Goal: Task Accomplishment & Management: Use online tool/utility

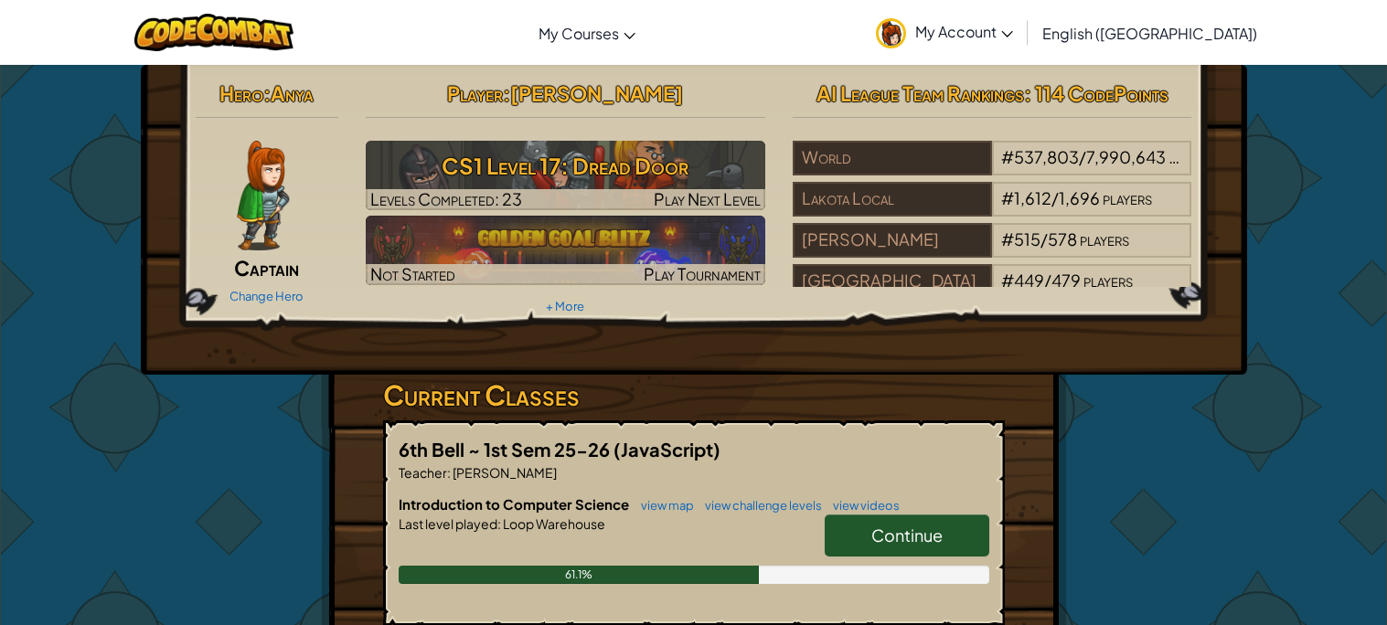
click at [116, 255] on div "Hero : Anya Captain Change Hero Player : [PERSON_NAME] CS1 Level 17: Dread Door…" at bounding box center [693, 478] width 1387 height 829
click at [891, 515] on link "Continue" at bounding box center [907, 536] width 165 height 42
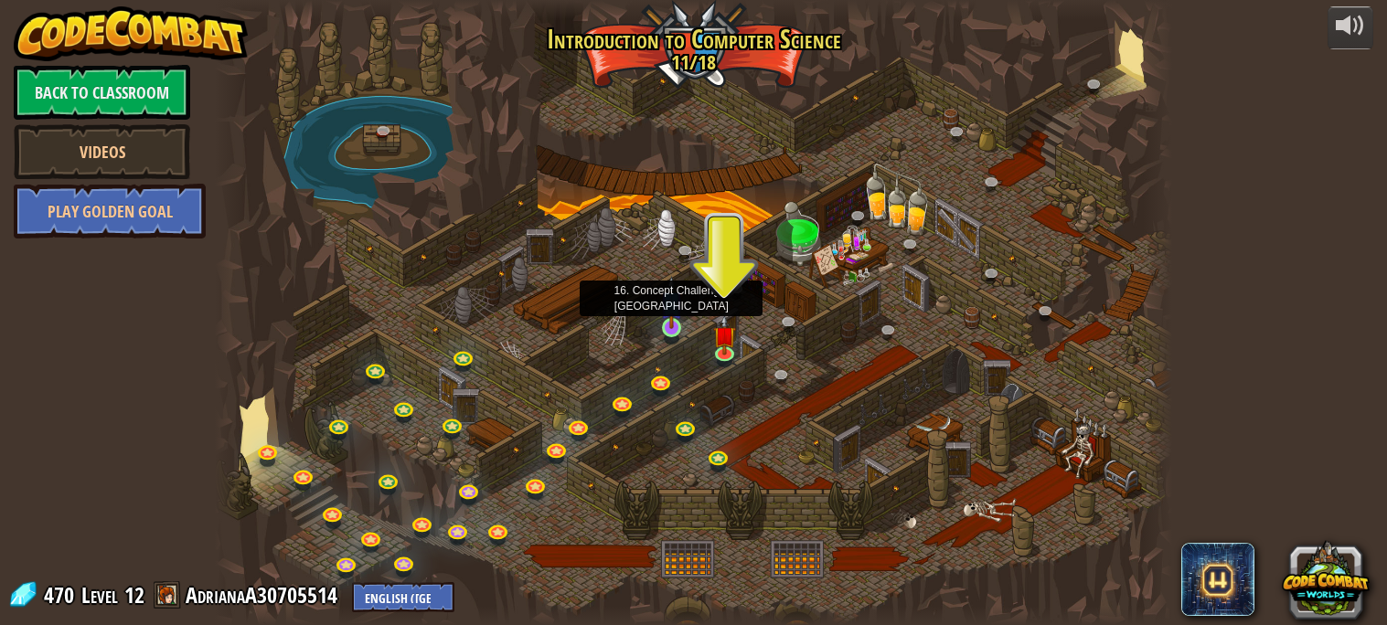
click at [672, 324] on img at bounding box center [671, 302] width 23 height 53
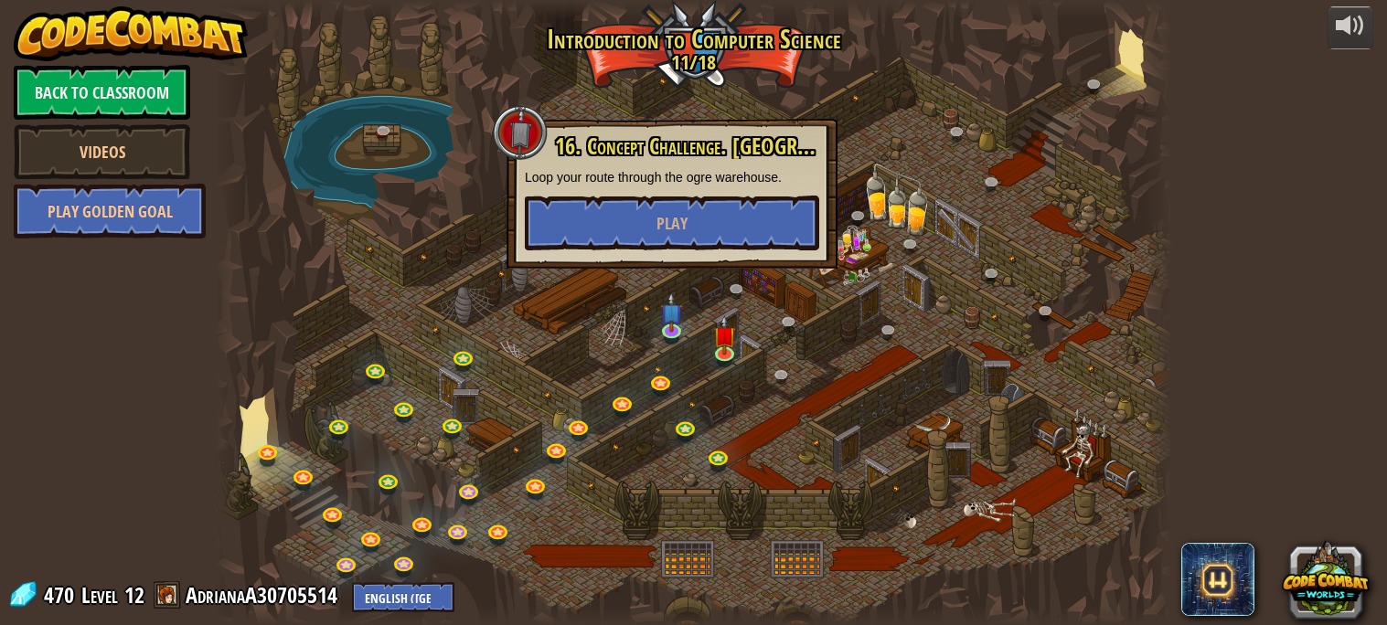
click at [658, 254] on div "16. Concept Challenge. [GEOGRAPHIC_DATA] your route through the ogre warehouse.…" at bounding box center [672, 194] width 331 height 150
click at [662, 219] on span "Play" at bounding box center [671, 223] width 31 height 23
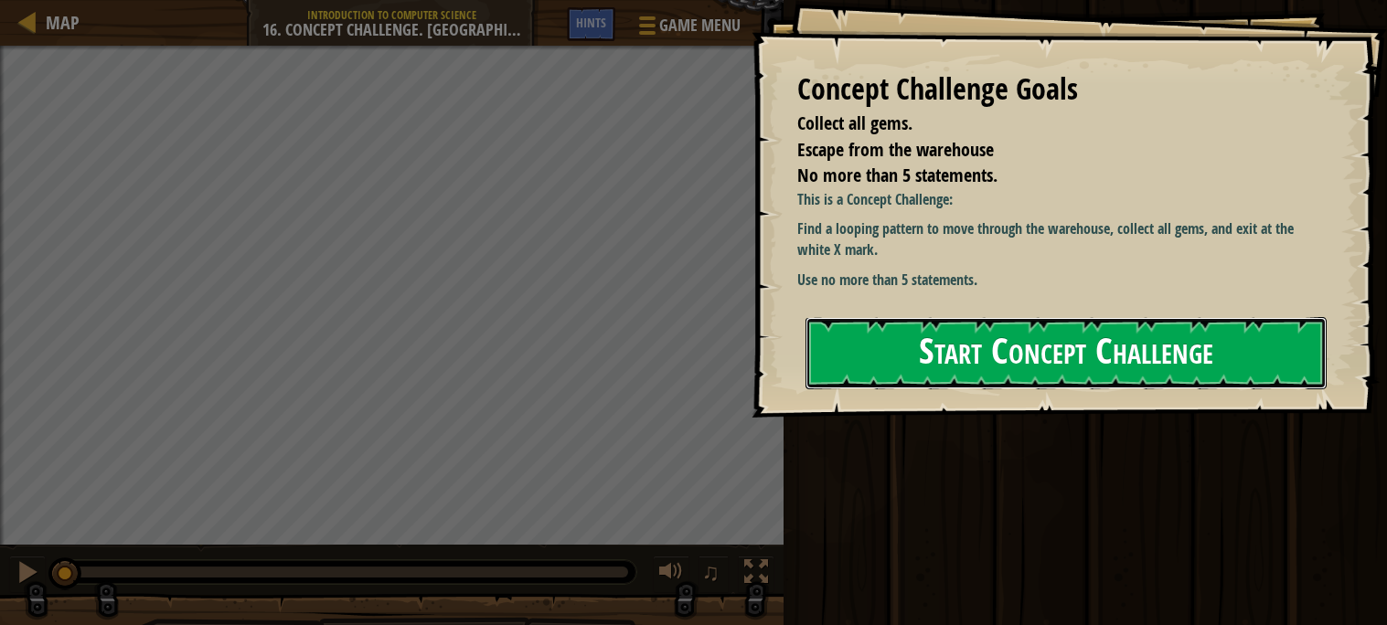
click at [945, 326] on button "Start Concept Challenge" at bounding box center [1066, 353] width 521 height 72
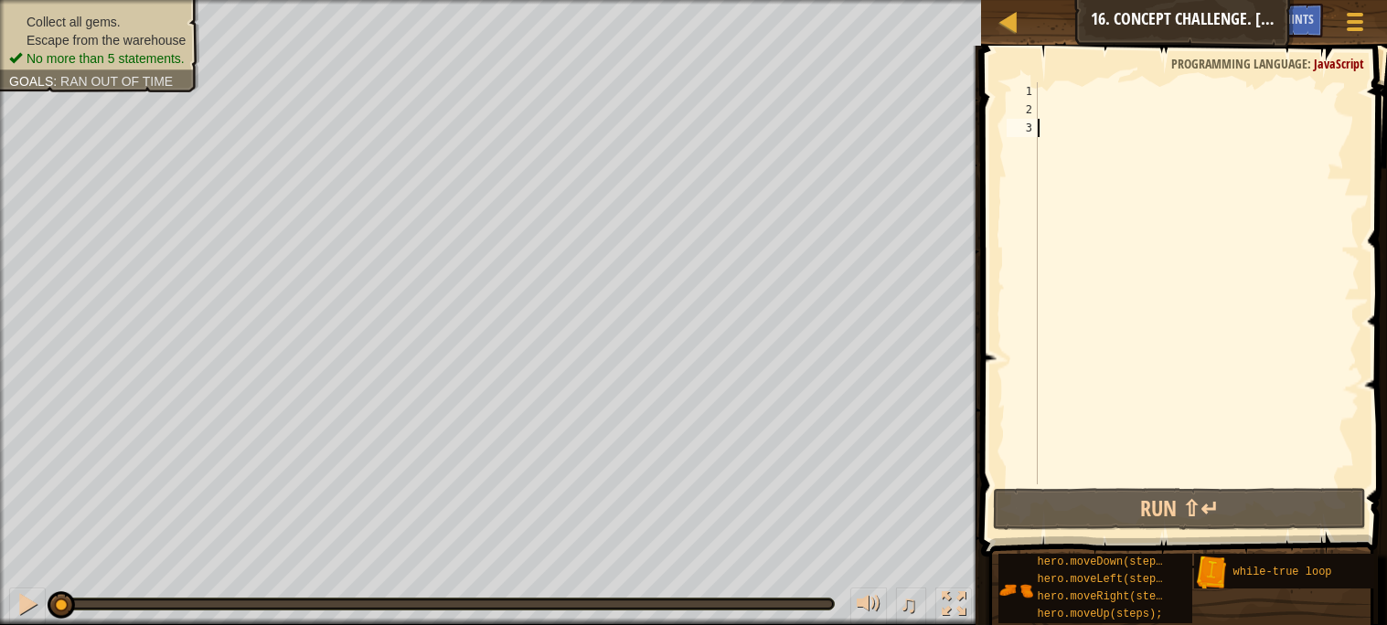
type textarea "="
type textarea "\"
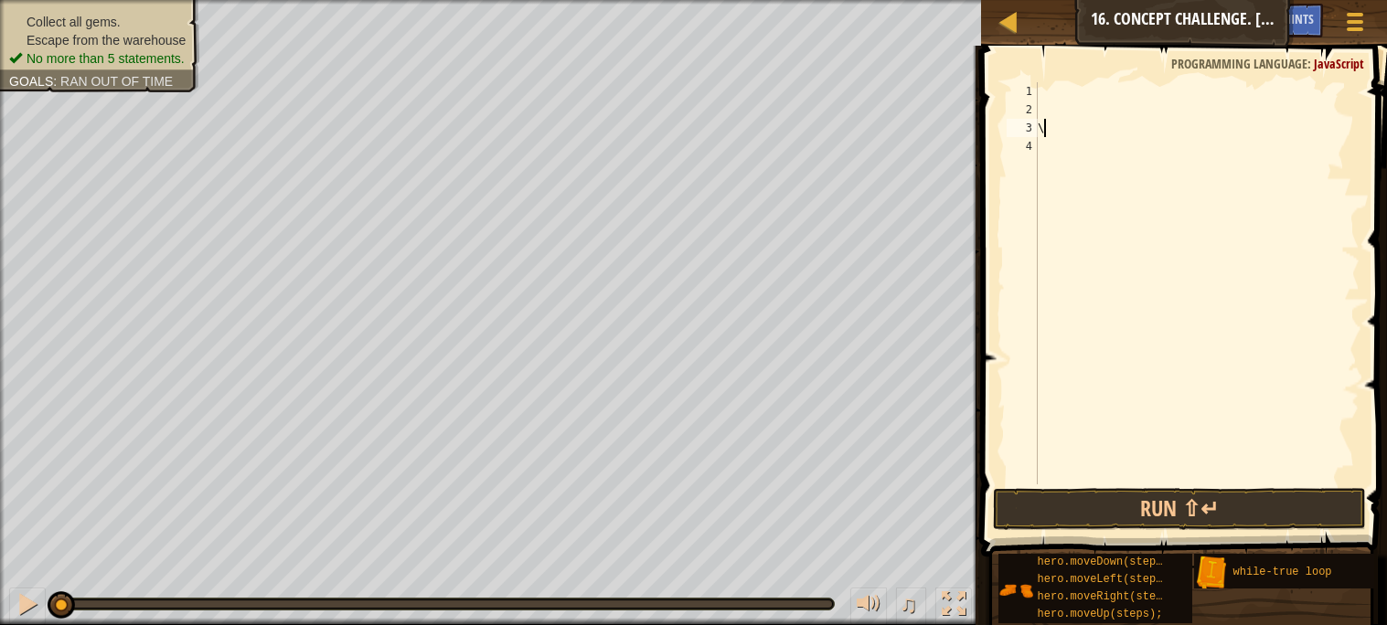
type textarea "="
type textarea "\"
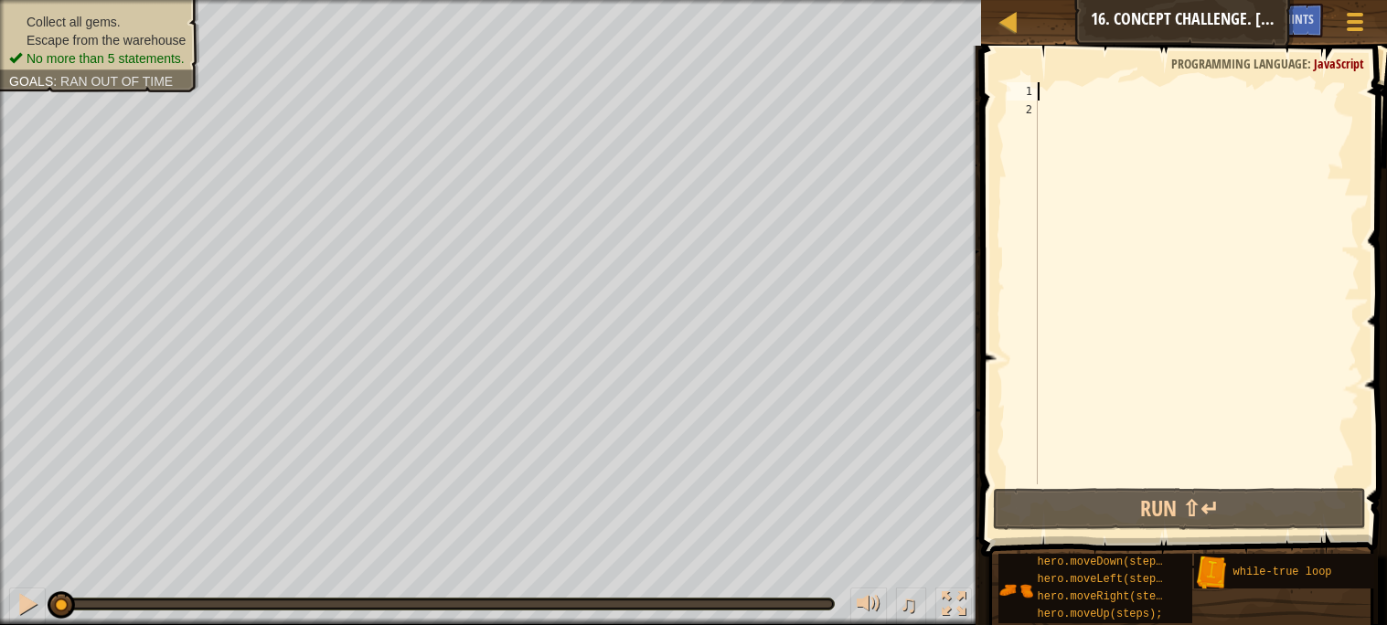
type textarea "h"
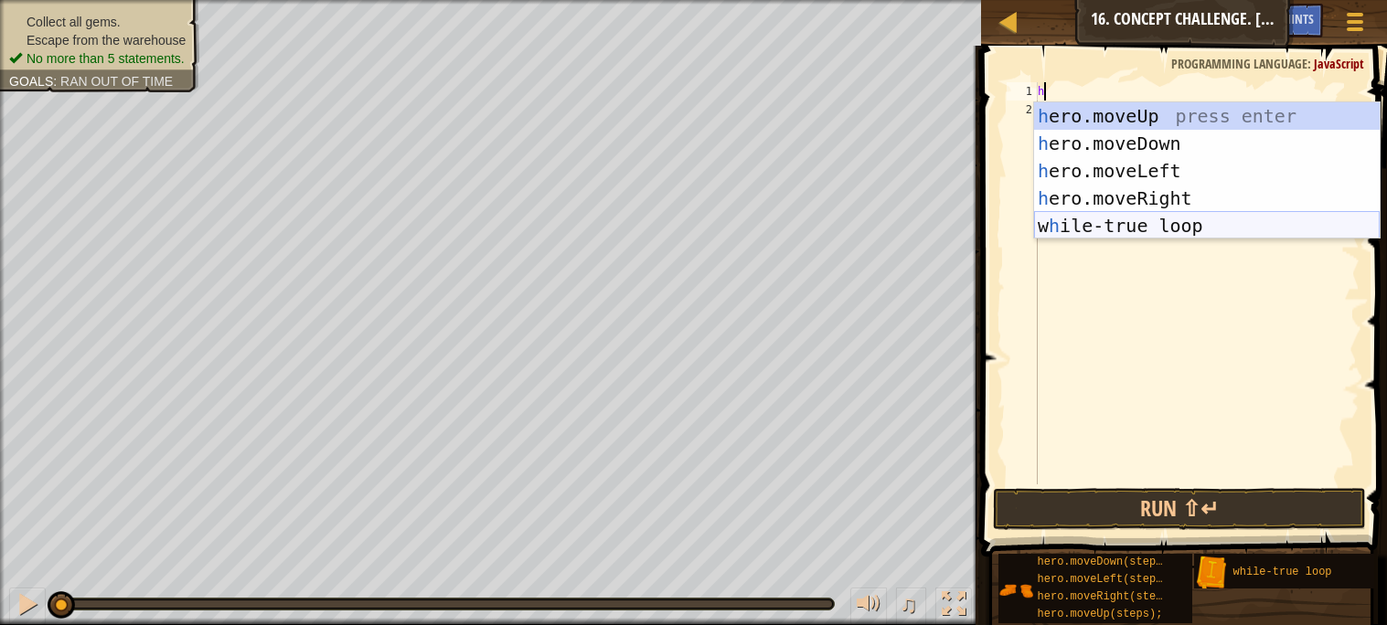
click at [1083, 235] on div "h ero.moveUp press enter h ero.moveDown press enter h ero.moveLeft press enter …" at bounding box center [1207, 198] width 346 height 192
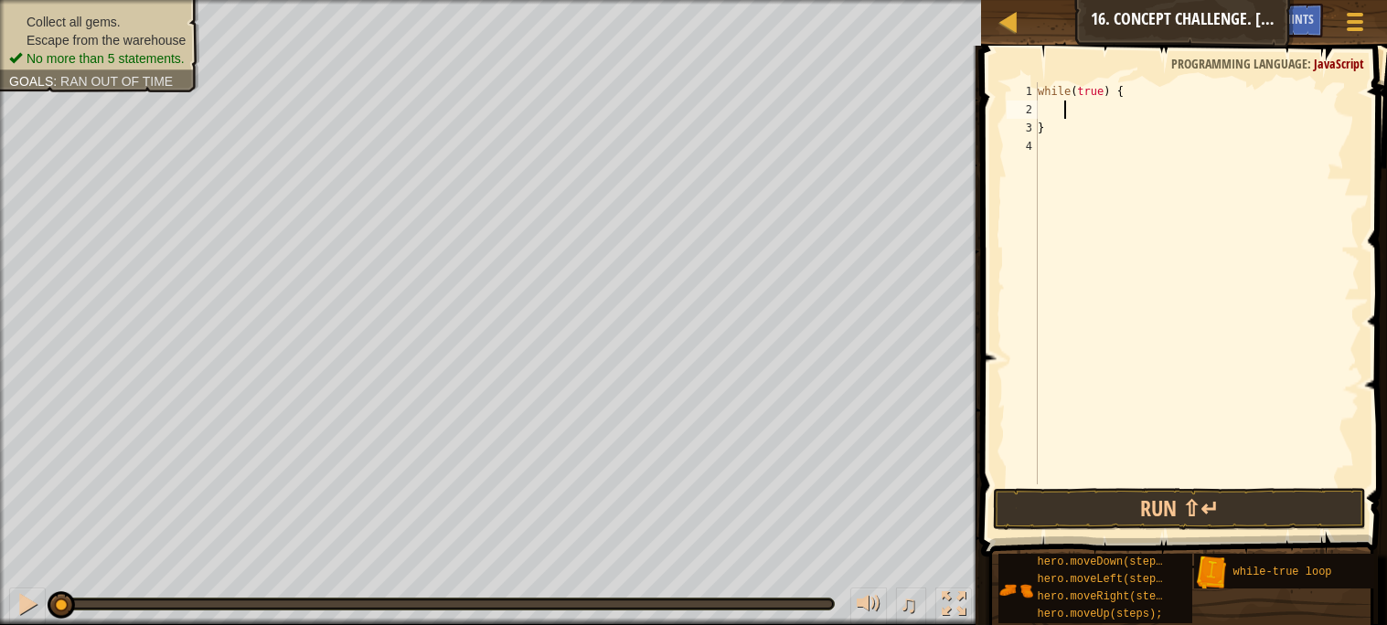
type textarea "u"
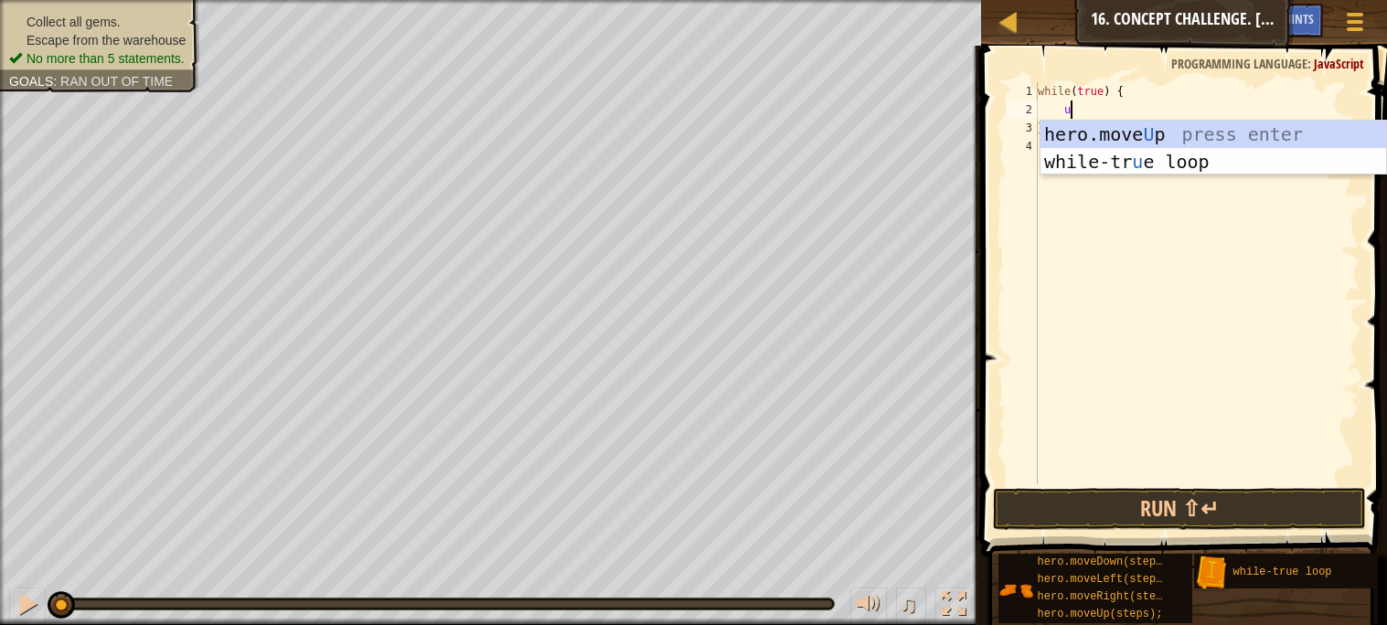
scroll to position [7, 1]
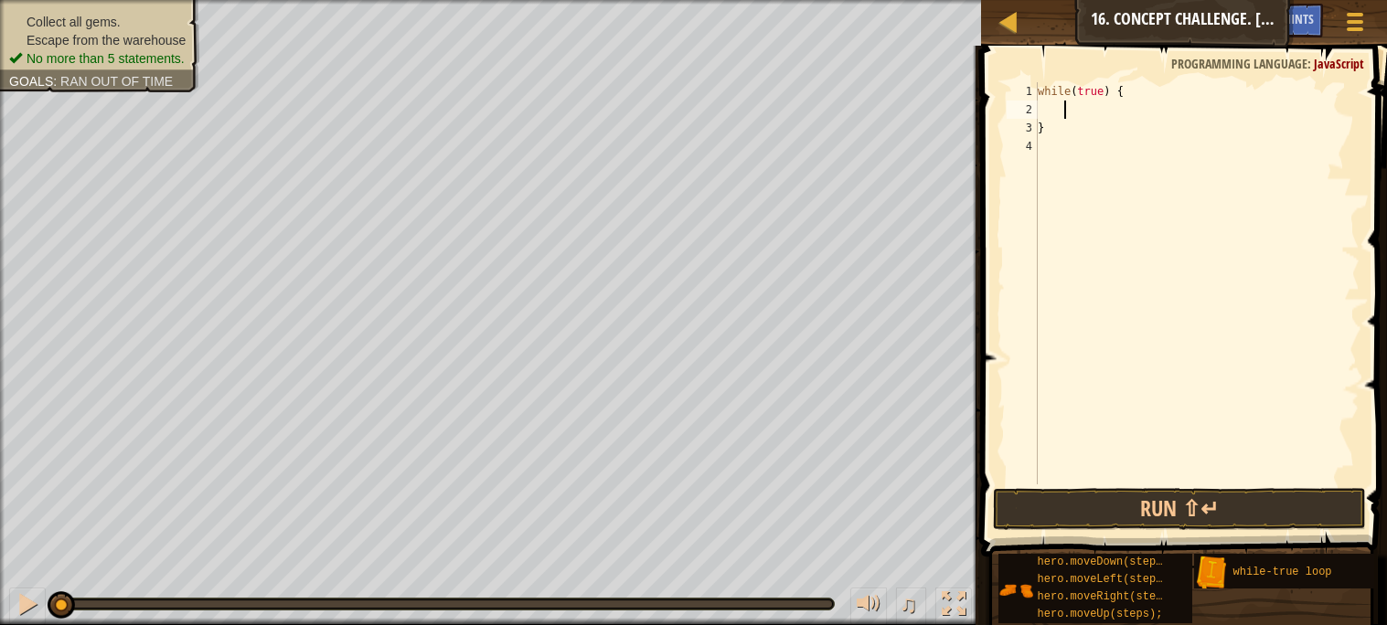
type textarea "h"
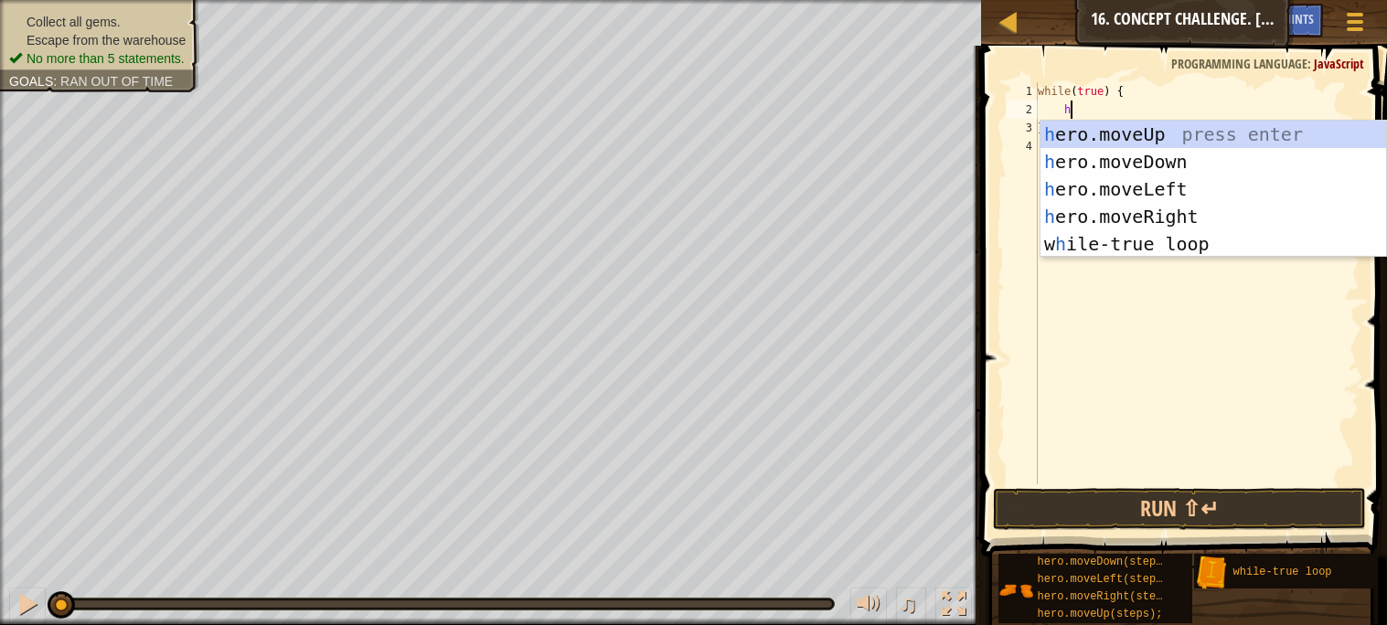
scroll to position [7, 2]
click at [1228, 131] on div "h ero.moveUp press enter h ero.moveDown press enter h ero.moveLeft press enter …" at bounding box center [1214, 217] width 346 height 192
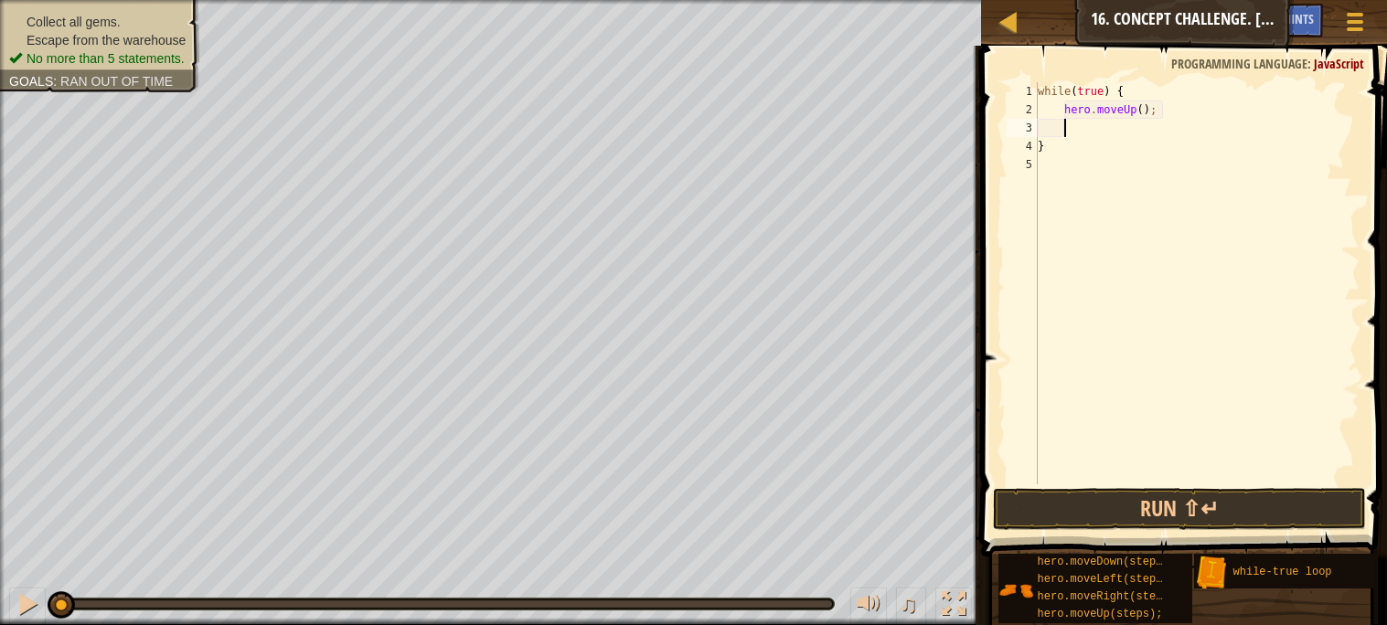
scroll to position [7, 1]
click at [1140, 109] on div "while ( true ) { hero . moveUp ( ) ; }" at bounding box center [1197, 301] width 326 height 439
type textarea "hero.moveUp(2);"
click at [1105, 133] on div "while ( true ) { hero . moveUp ( 2 ) ; }" at bounding box center [1197, 301] width 326 height 439
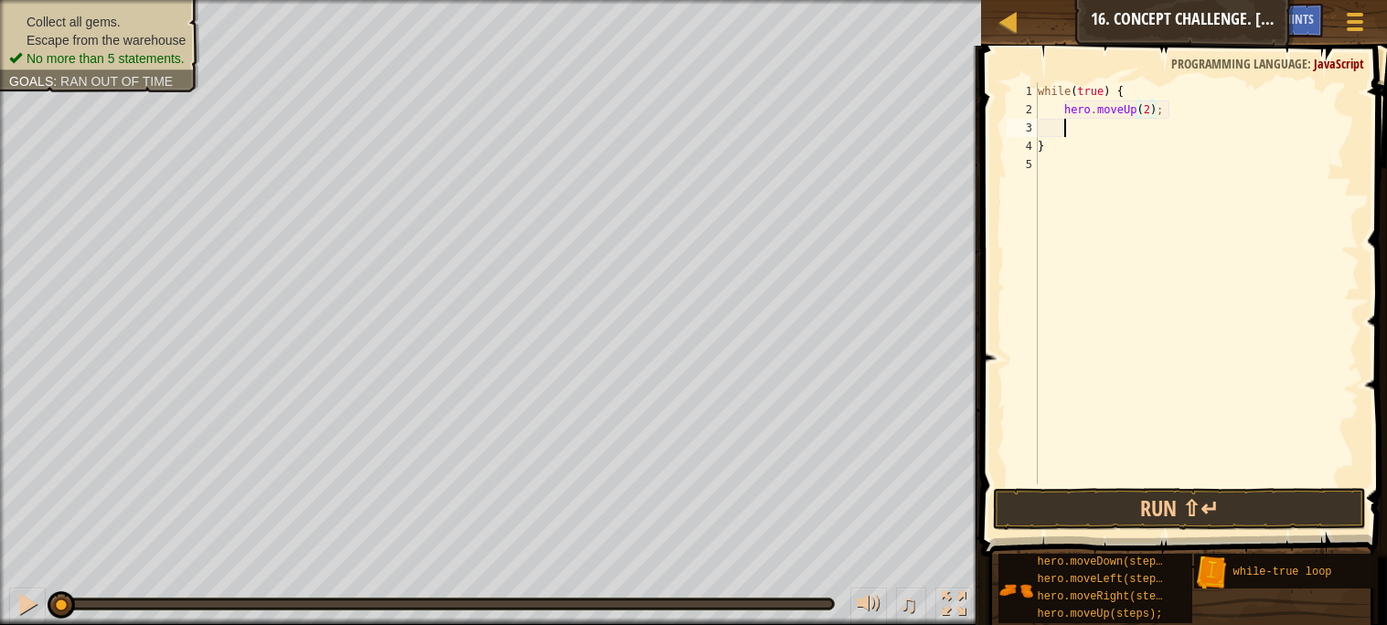
scroll to position [7, 1]
click at [1284, 508] on button "Run ⇧↵" at bounding box center [1179, 509] width 372 height 42
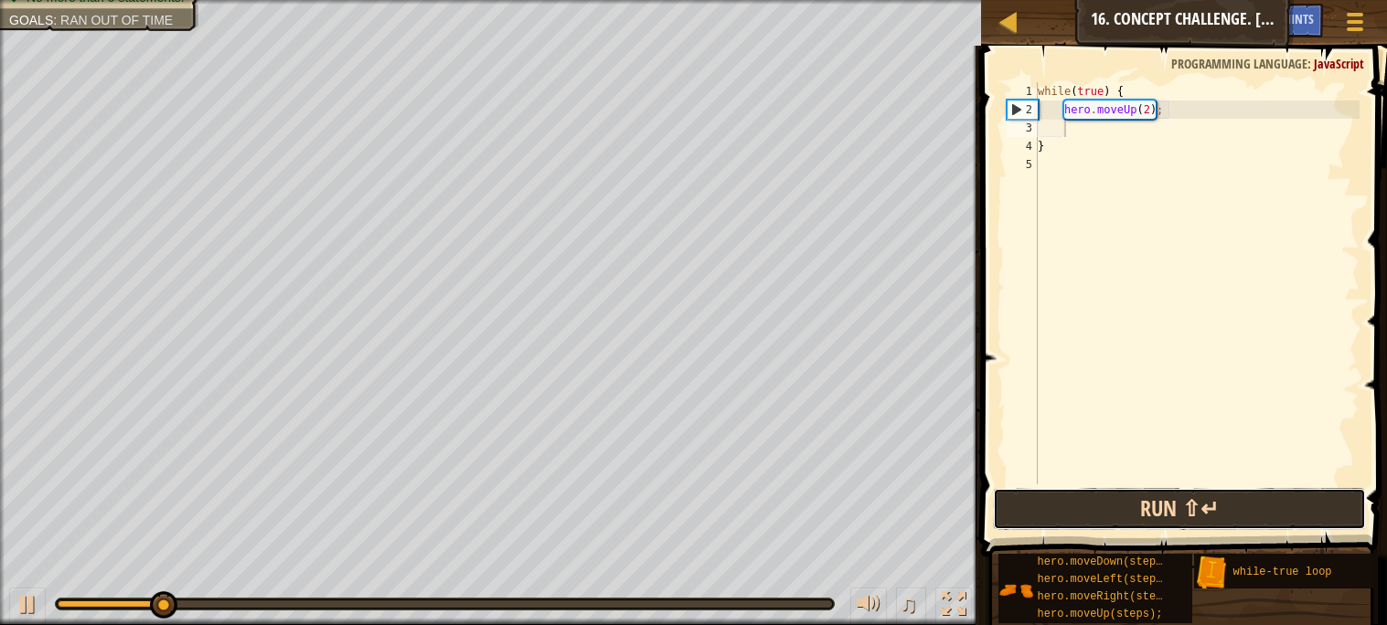
click at [1011, 519] on button "Run ⇧↵" at bounding box center [1179, 509] width 372 height 42
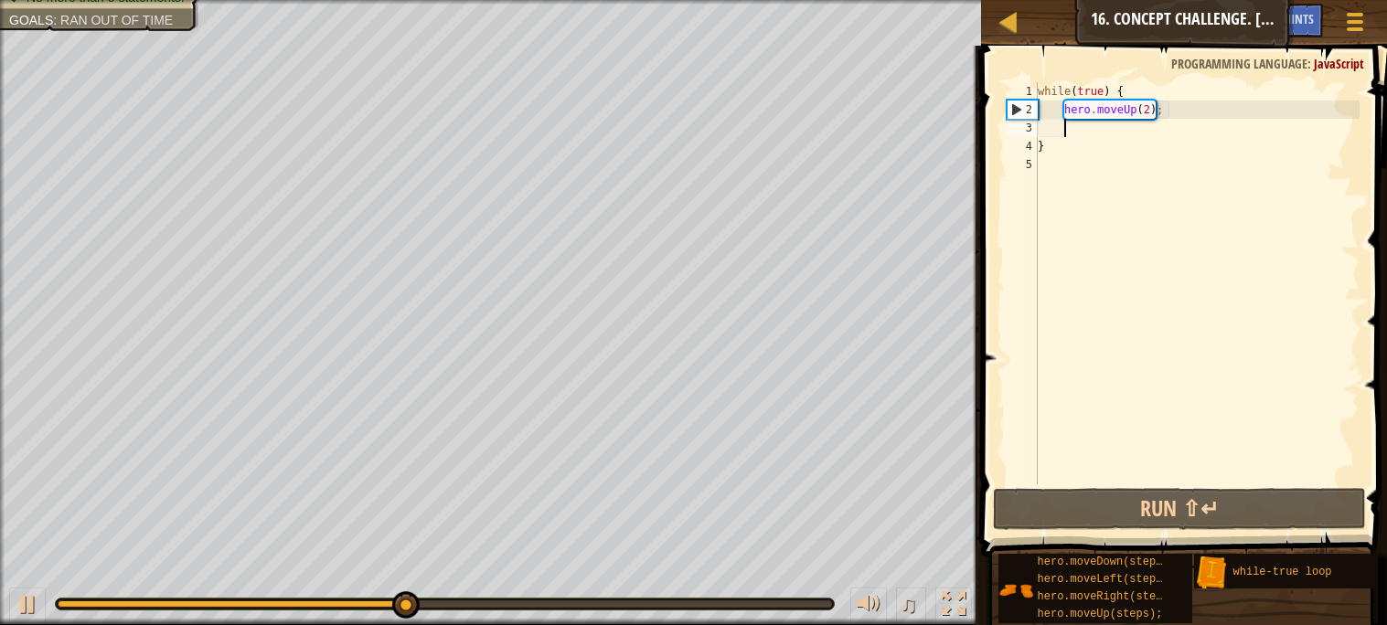
type textarea "h"
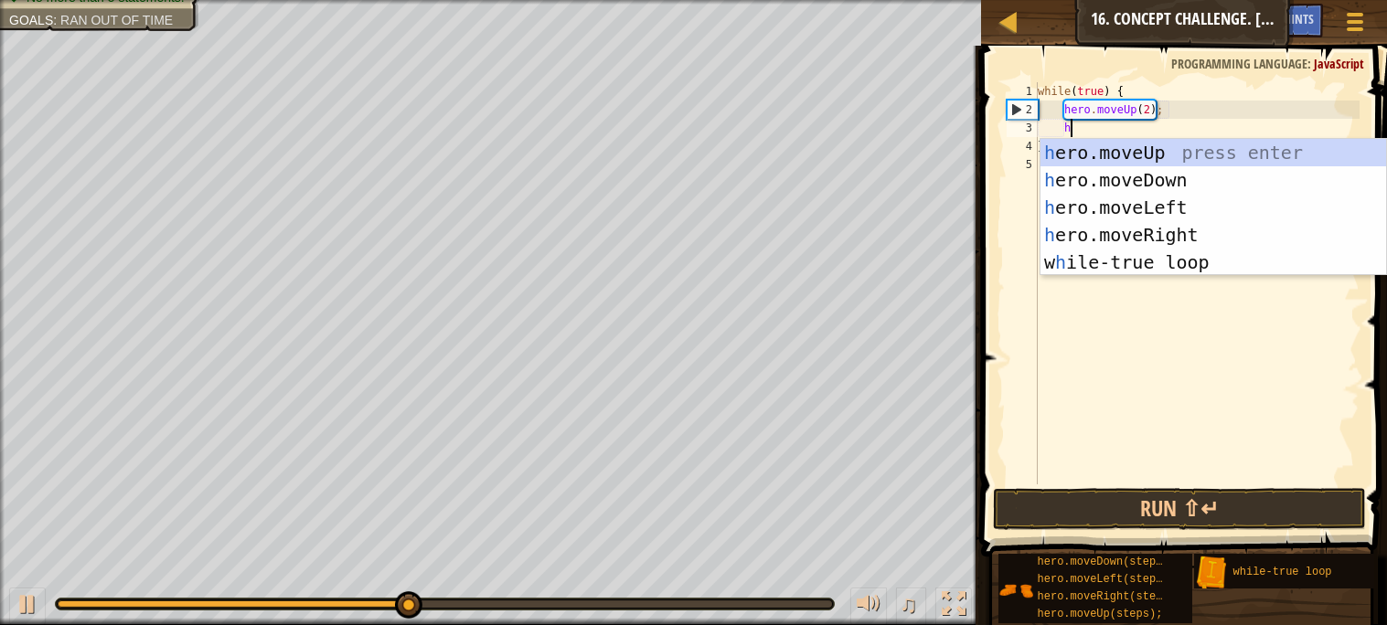
scroll to position [7, 2]
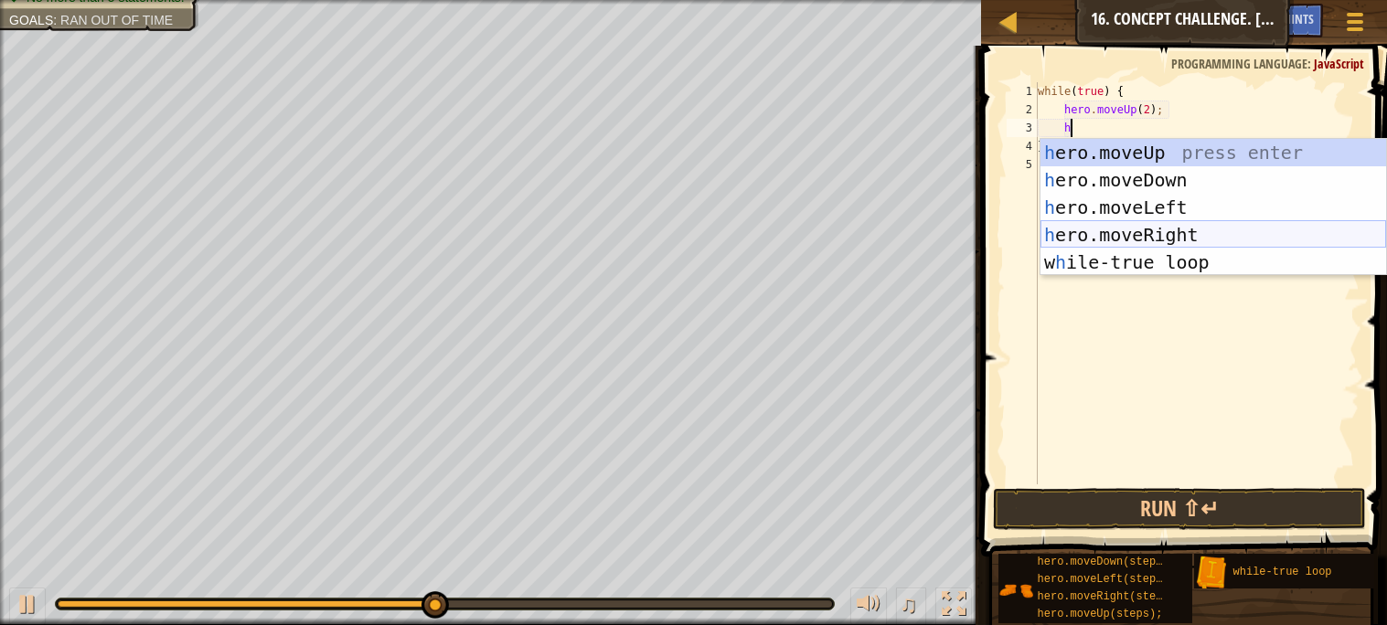
click at [1216, 228] on div "h ero.moveUp press enter h ero.moveDown press enter h ero.moveLeft press enter …" at bounding box center [1214, 235] width 346 height 192
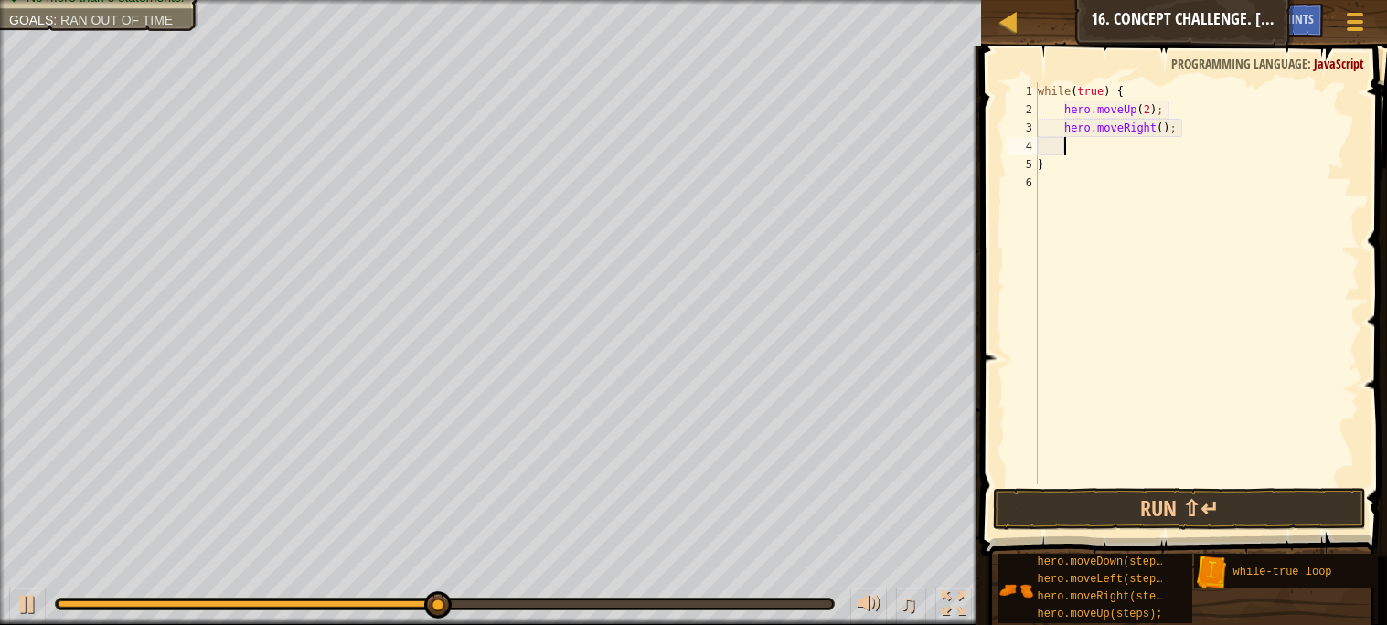
scroll to position [7, 1]
click at [1168, 134] on div "while ( true ) { hero . moveUp ( 2 ) ; hero . moveRight ( ) ; }" at bounding box center [1197, 301] width 326 height 439
click at [1094, 163] on div "while ( true ) { hero . moveUp ( 2 ) ; hero . moveRight ( 2 ) ; }" at bounding box center [1197, 301] width 326 height 439
type textarea "}"
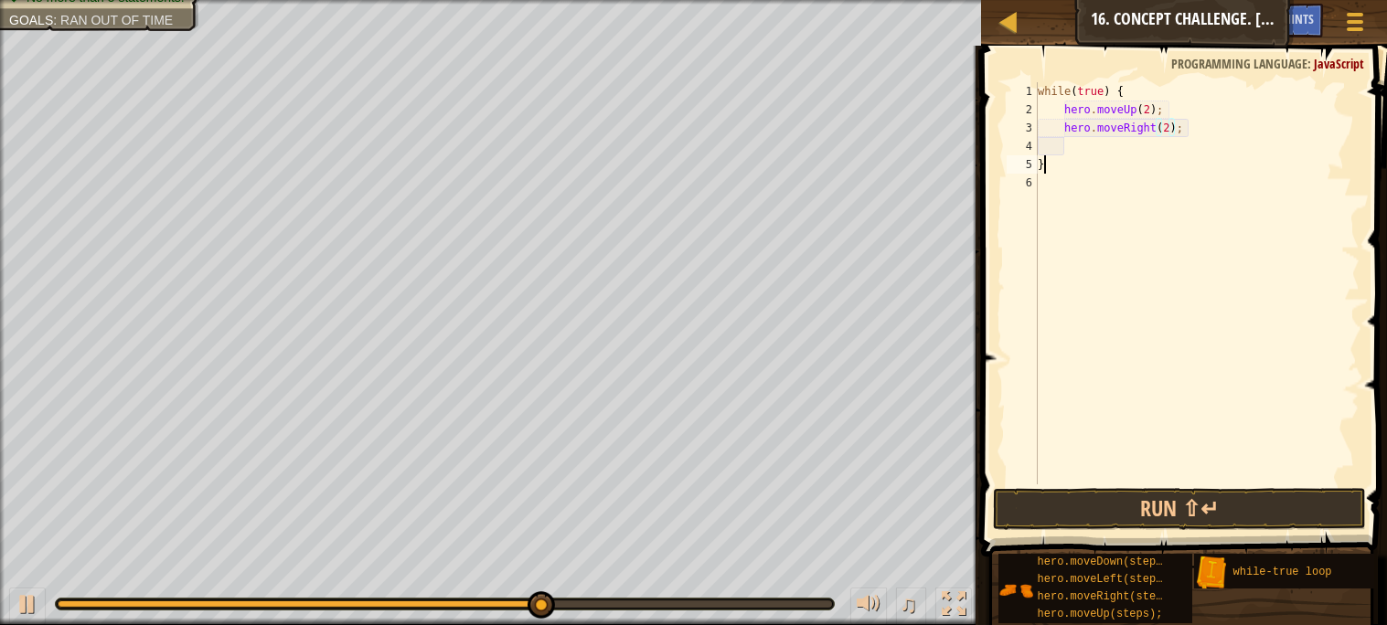
scroll to position [7, 0]
click at [1081, 147] on div "while ( true ) { hero . moveUp ( 2 ) ; hero . moveRight ( 2 ) ; }" at bounding box center [1197, 301] width 326 height 439
type textarea "h"
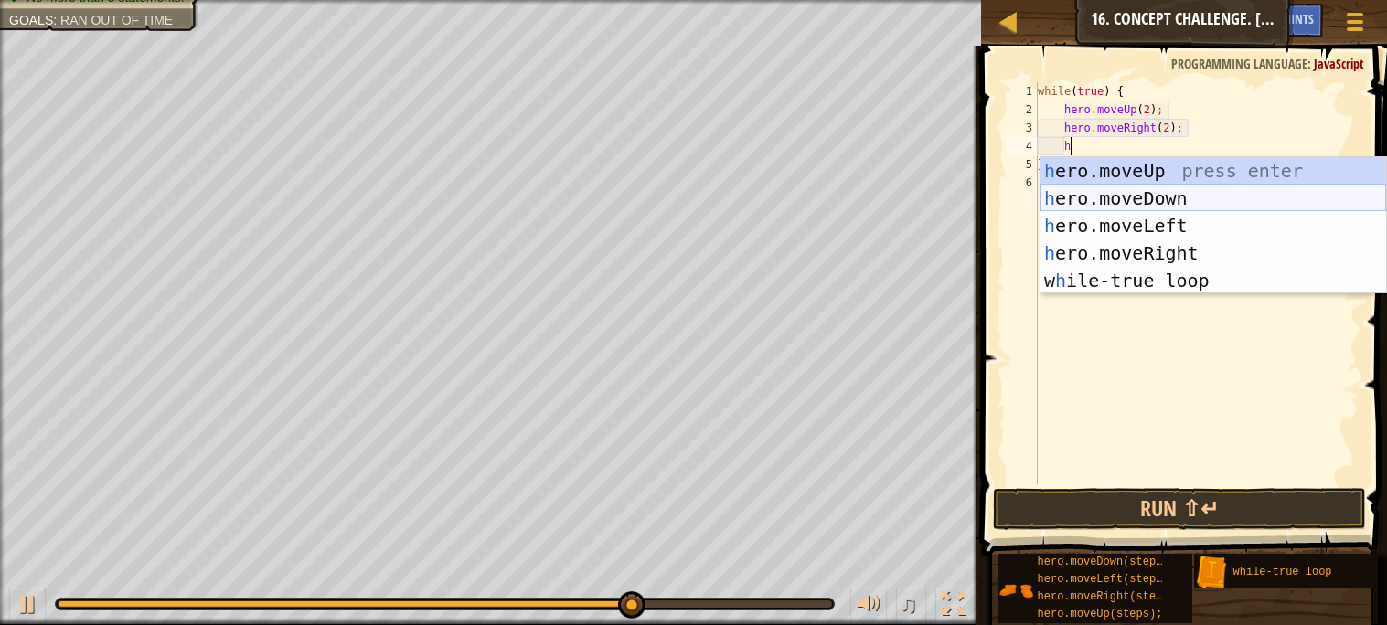
click at [1115, 191] on div "h ero.moveUp press enter h ero.moveDown press enter h ero.moveLeft press enter …" at bounding box center [1214, 253] width 346 height 192
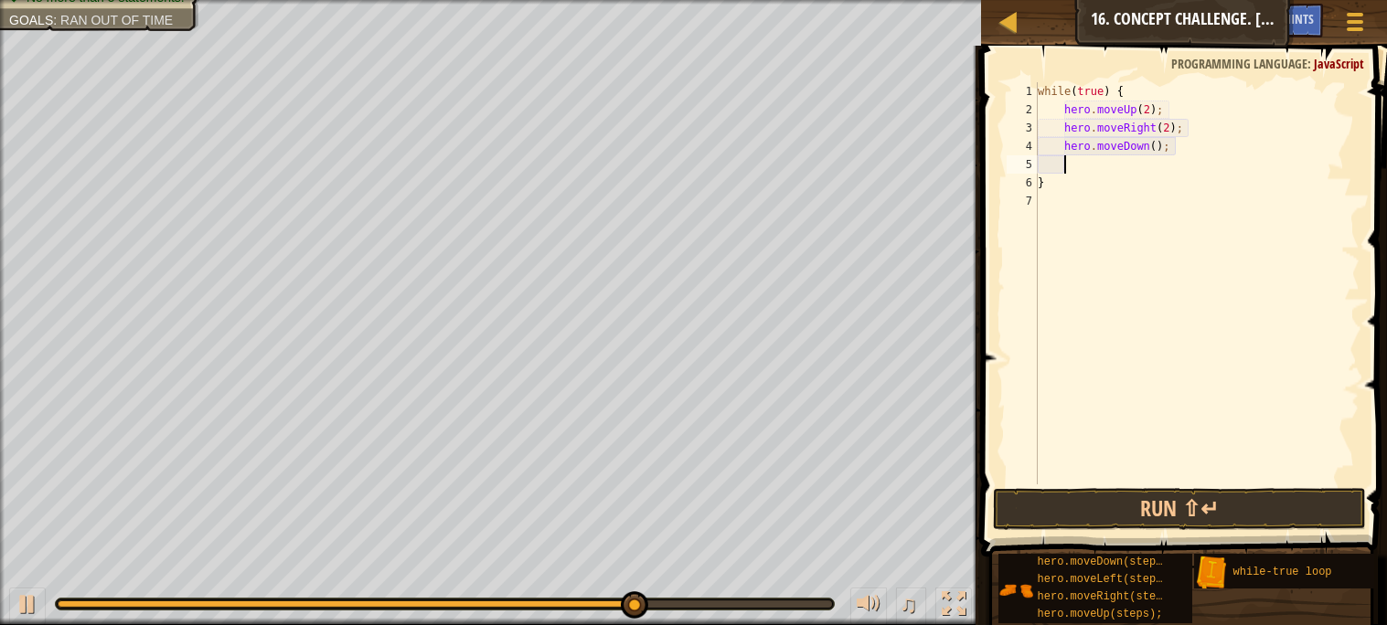
scroll to position [7, 1]
type textarea "h"
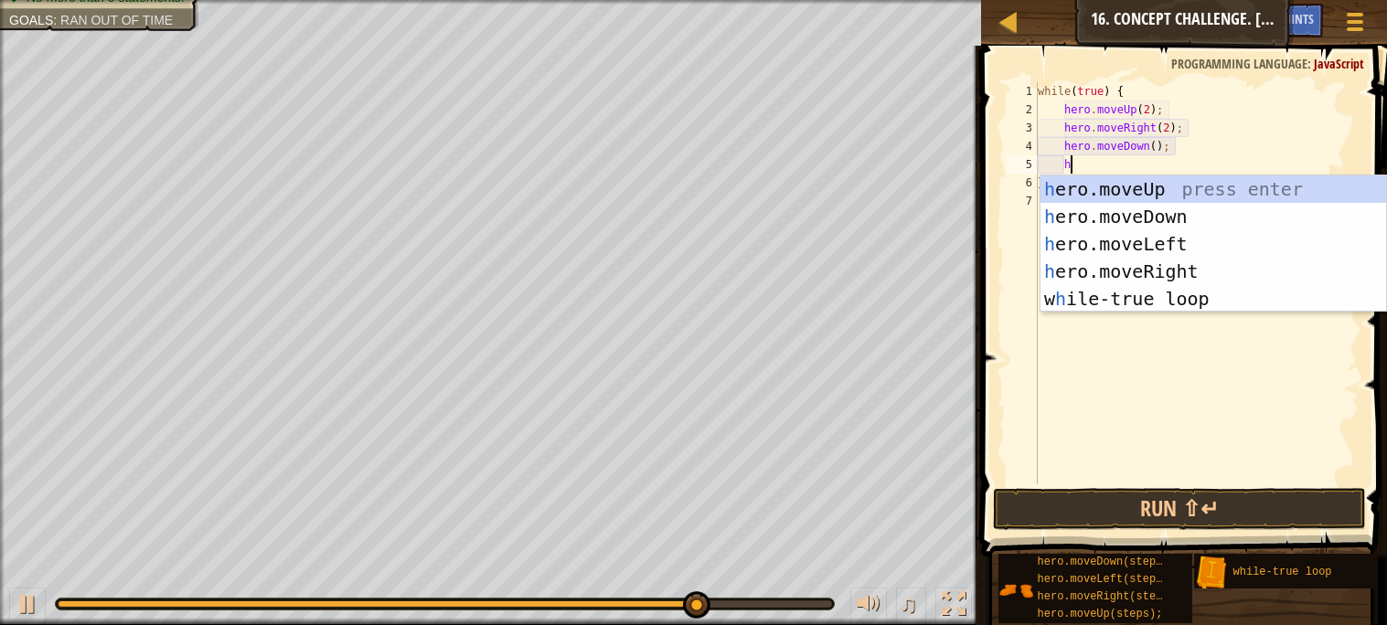
scroll to position [7, 2]
click at [1114, 241] on div "h ero.moveUp press enter h ero.moveDown press enter h ero.moveLeft press enter …" at bounding box center [1214, 272] width 346 height 192
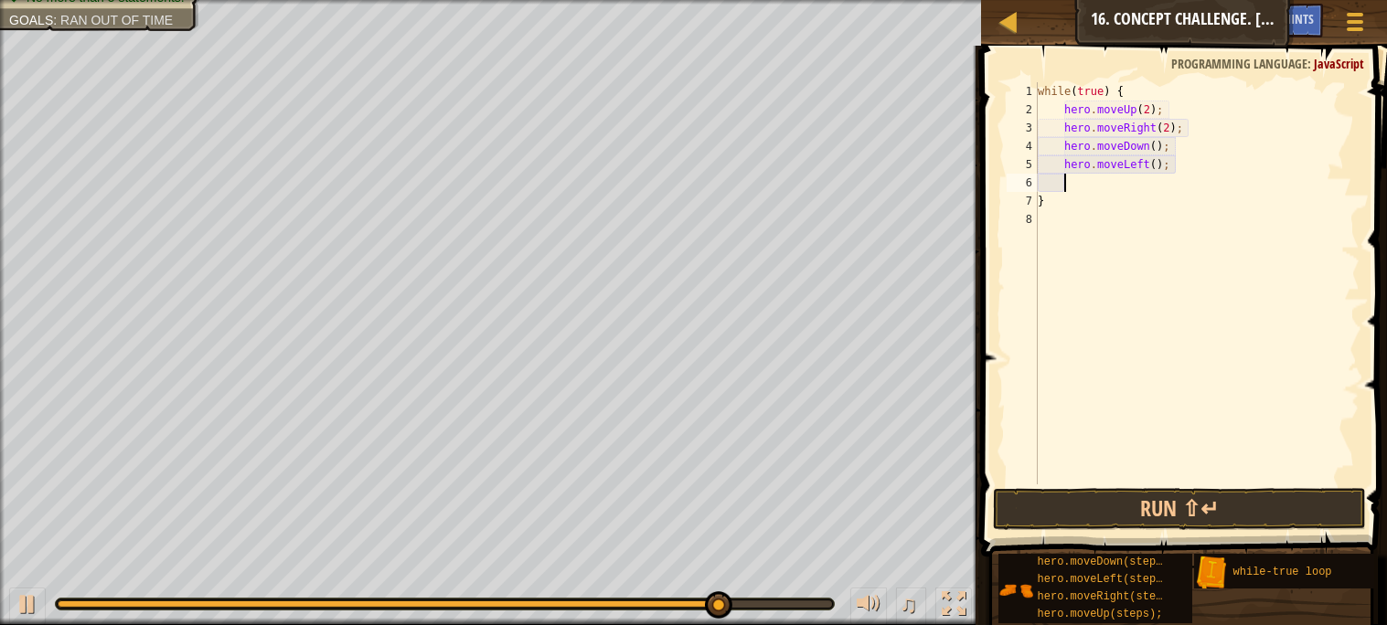
scroll to position [7, 1]
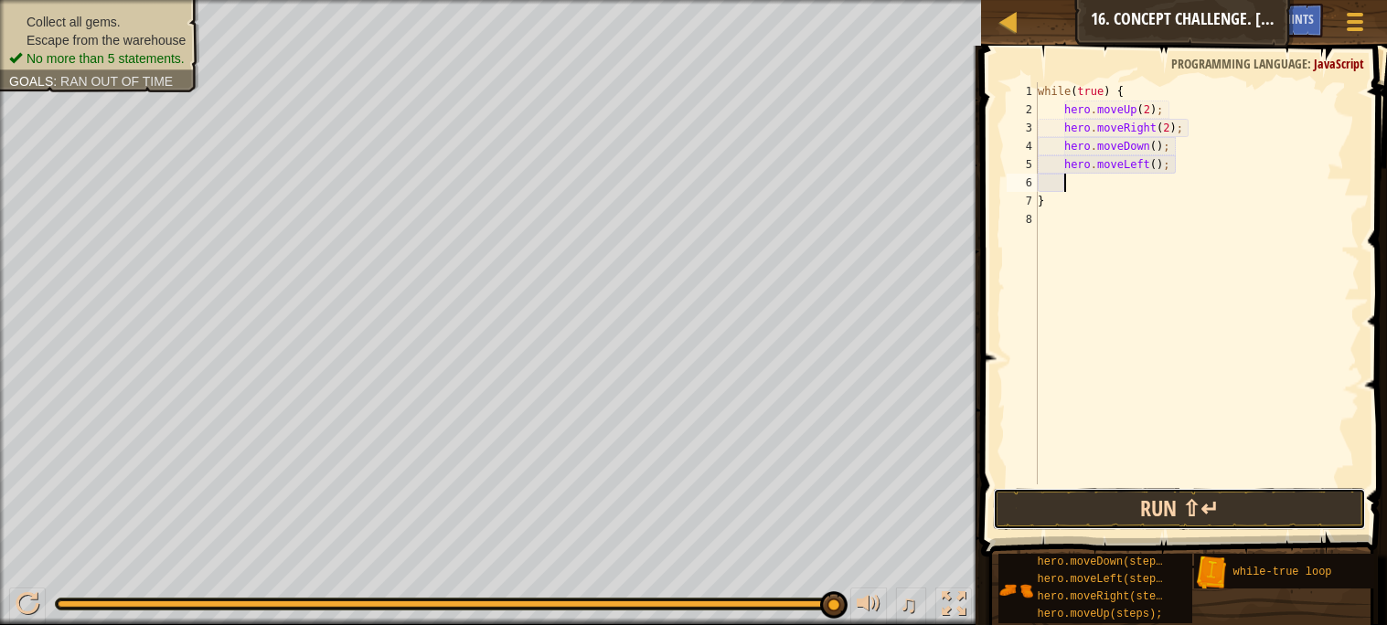
click at [1164, 505] on button "Run ⇧↵" at bounding box center [1179, 509] width 372 height 42
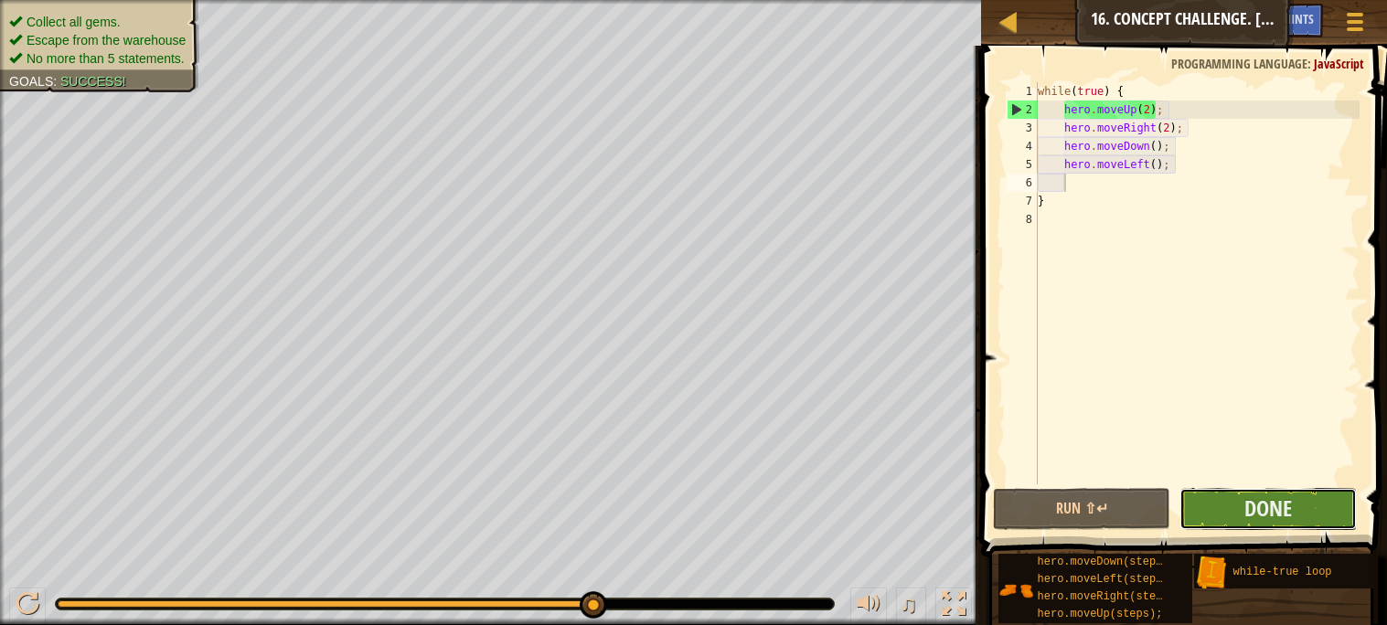
click at [1236, 512] on button "Done" at bounding box center [1267, 509] width 177 height 42
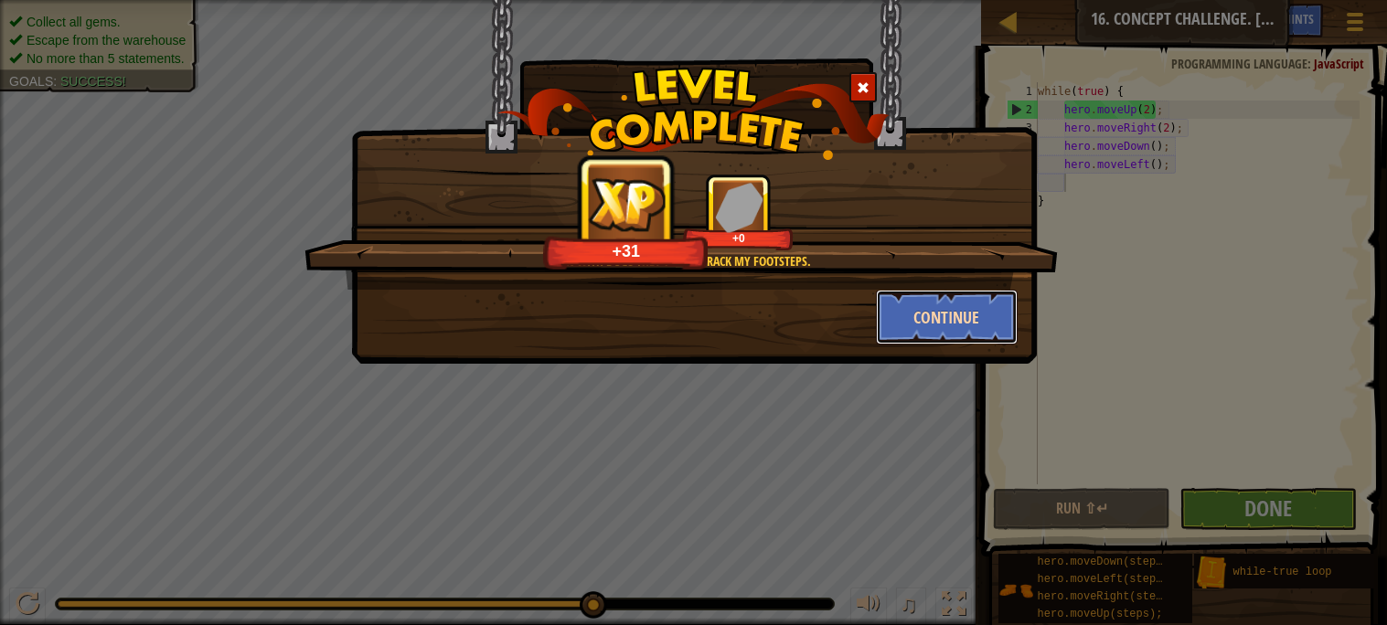
click at [933, 305] on button "Continue" at bounding box center [947, 317] width 142 height 55
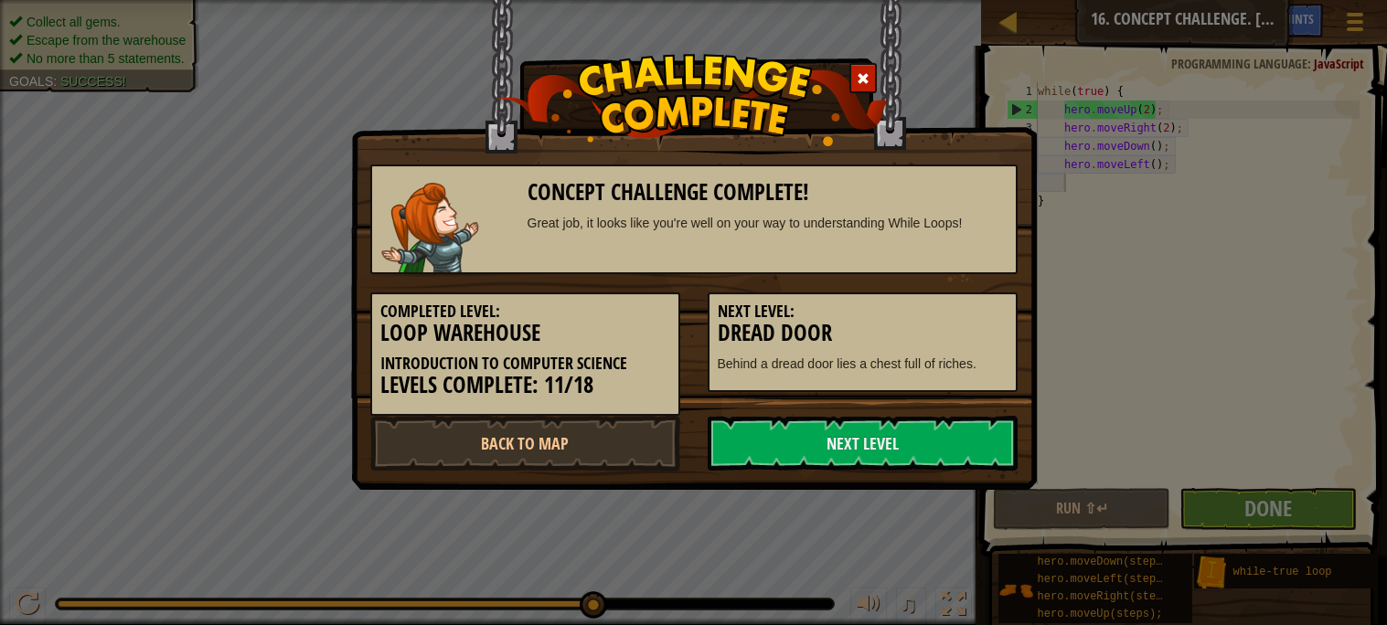
click at [1074, 337] on div "Concept Challenge Complete! Great job, it looks like you're well on your way to…" at bounding box center [693, 312] width 1387 height 625
click at [965, 454] on link "Next Level" at bounding box center [863, 443] width 310 height 55
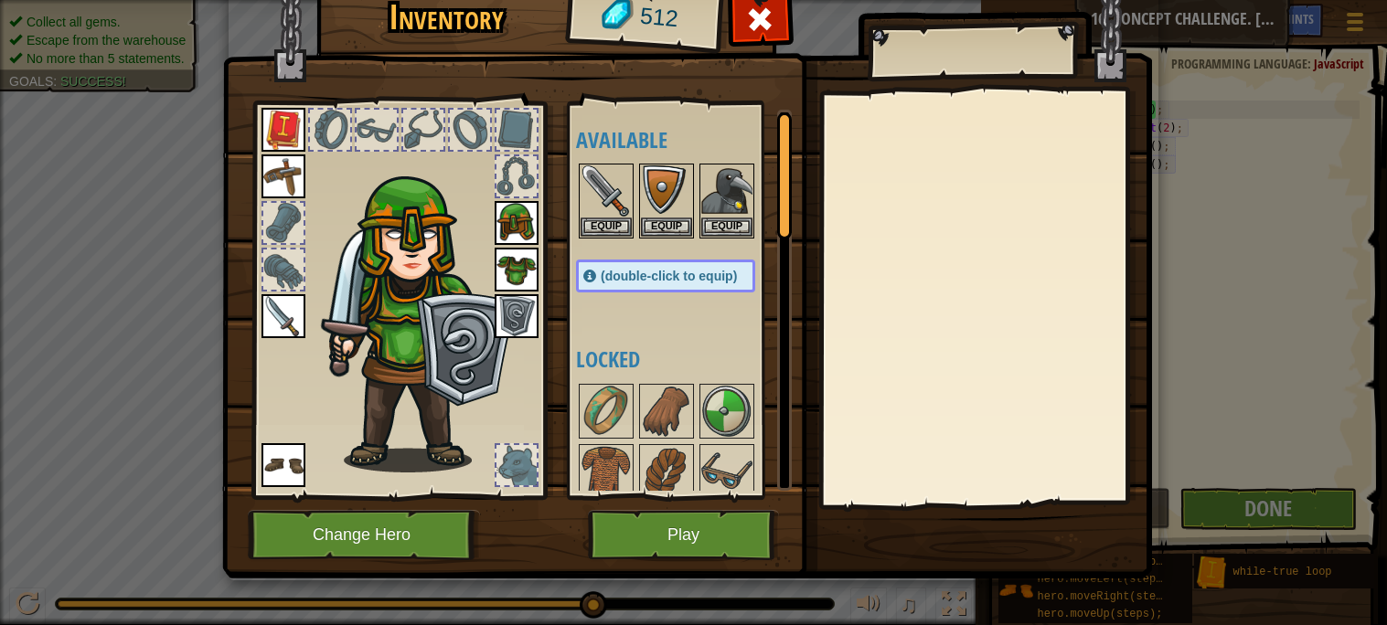
click at [493, 37] on h1 "Inventory" at bounding box center [445, 17] width 233 height 38
click at [189, 214] on div "Inventory 512 Available Equip Equip Equip Equip Equip Equip Equip Equip Equip E…" at bounding box center [693, 312] width 1387 height 625
click at [204, 218] on div "Inventory 512 Available Equip Equip Equip Equip Equip Equip Equip Equip Equip E…" at bounding box center [693, 312] width 1387 height 625
click at [227, 226] on img at bounding box center [687, 247] width 930 height 664
click at [242, 233] on img at bounding box center [687, 247] width 930 height 664
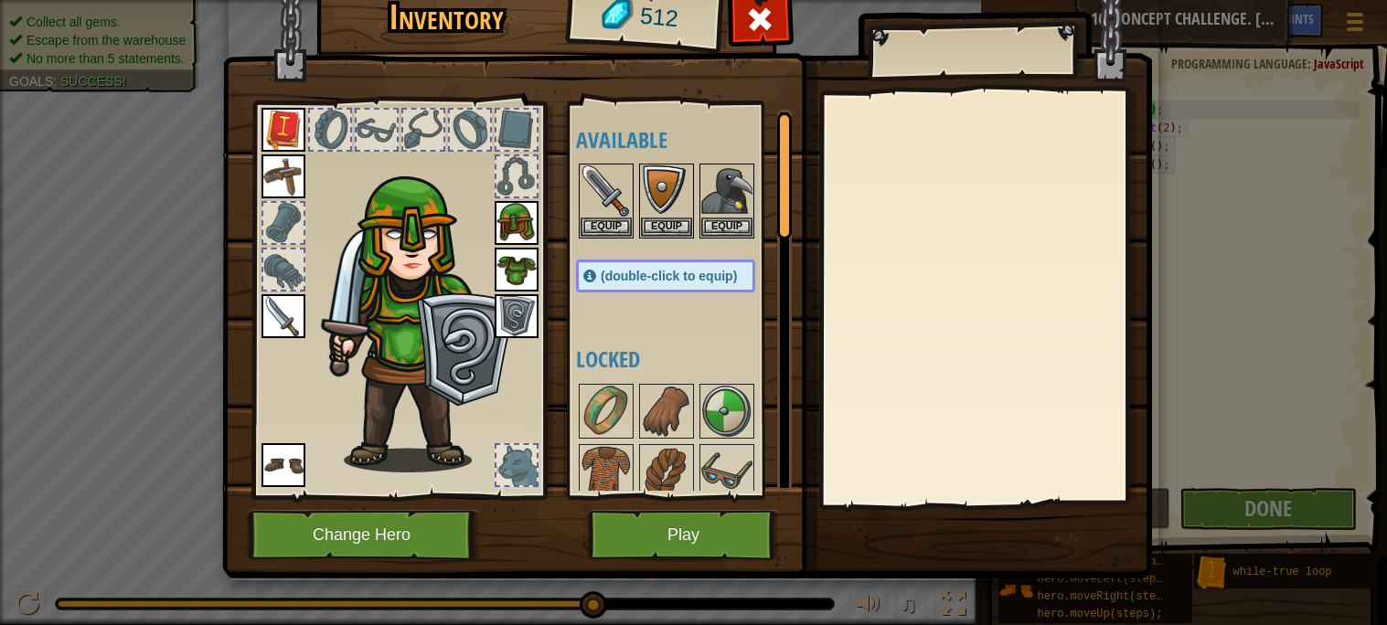
click at [242, 233] on img at bounding box center [687, 247] width 930 height 664
click at [244, 233] on img at bounding box center [687, 247] width 930 height 664
click at [748, 24] on span at bounding box center [760, 19] width 29 height 29
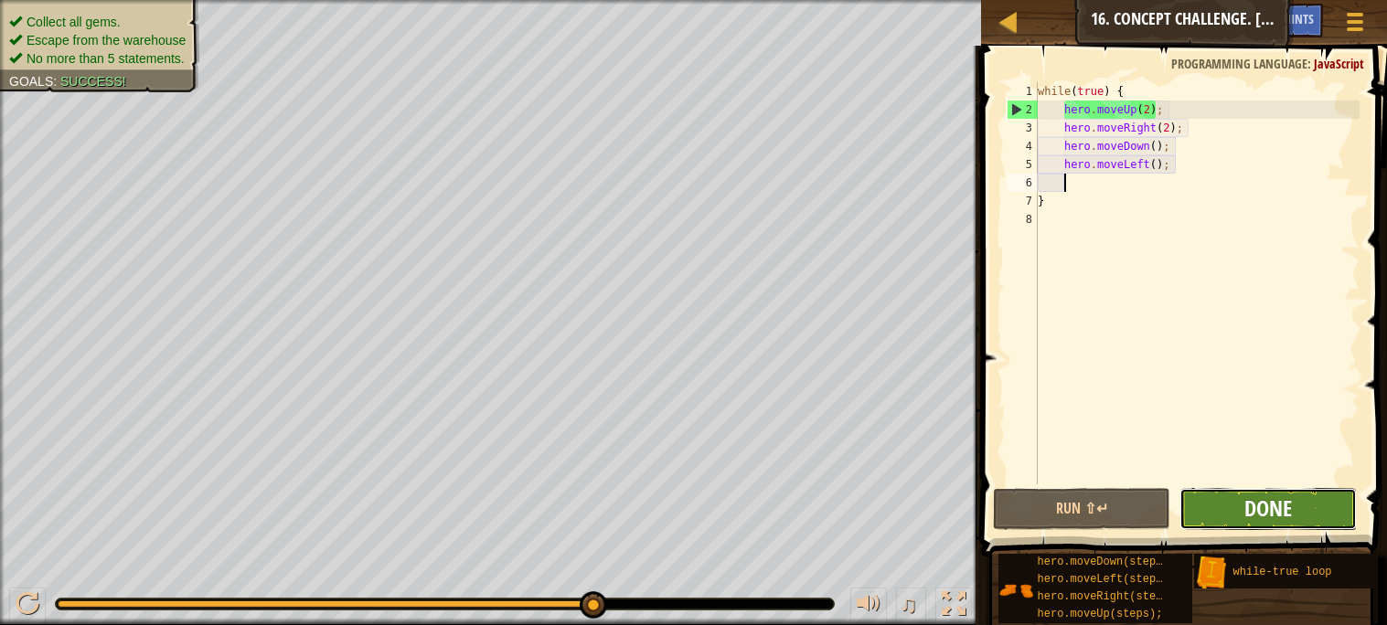
click at [1282, 517] on span "Done" at bounding box center [1268, 508] width 48 height 29
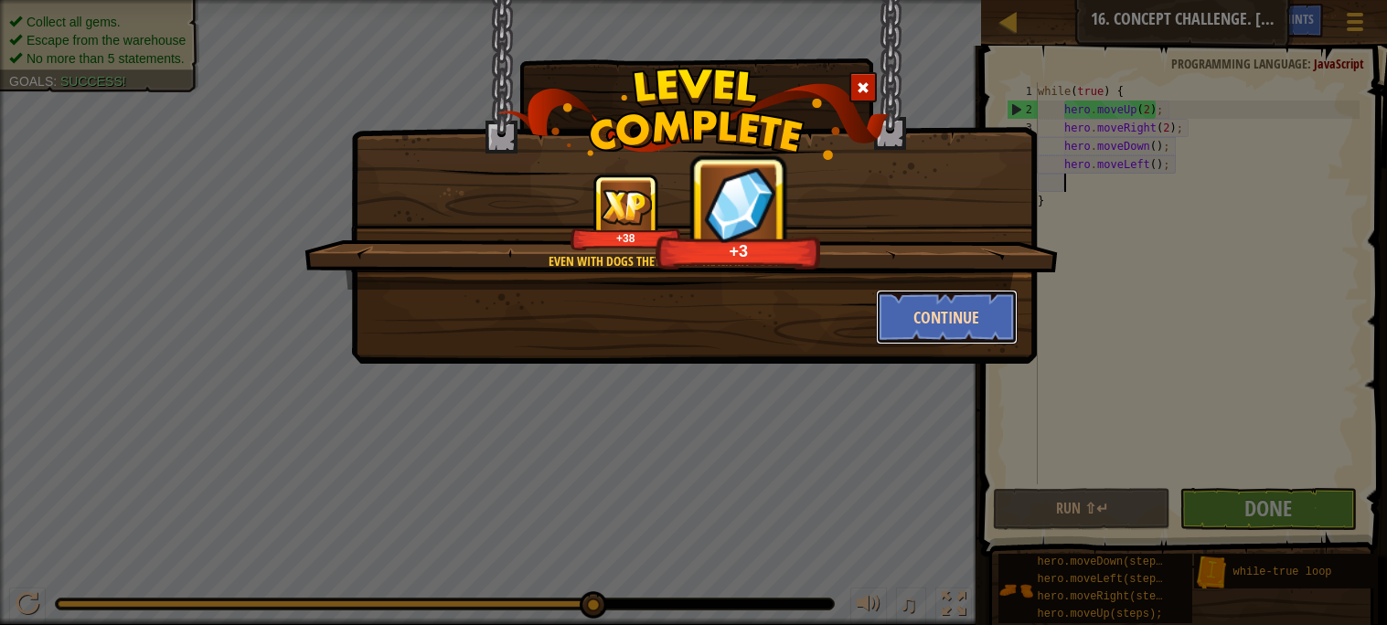
click at [905, 304] on button "Continue" at bounding box center [947, 317] width 142 height 55
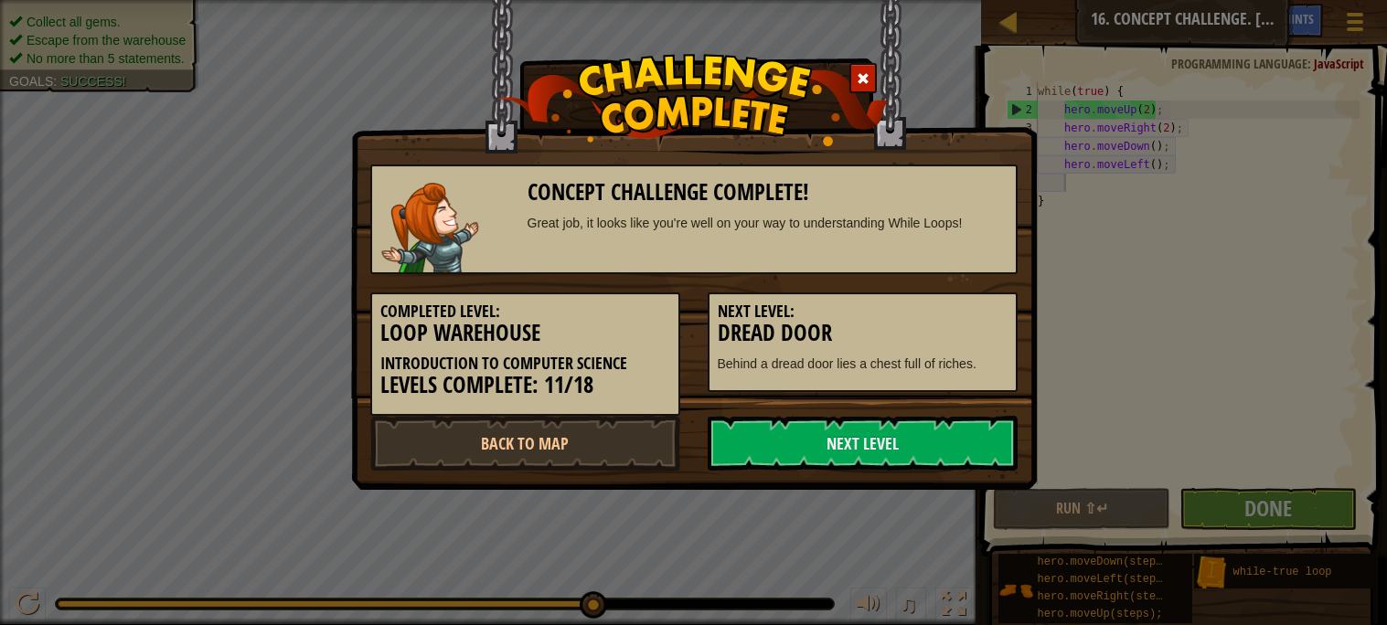
click at [19, 164] on div "Concept Challenge Complete! Great job, it looks like you're well on your way to…" at bounding box center [693, 312] width 1387 height 625
click at [66, 172] on div "Concept Challenge Complete! Great job, it looks like you're well on your way to…" at bounding box center [693, 312] width 1387 height 625
click at [596, 439] on link "Back to Map" at bounding box center [525, 443] width 310 height 55
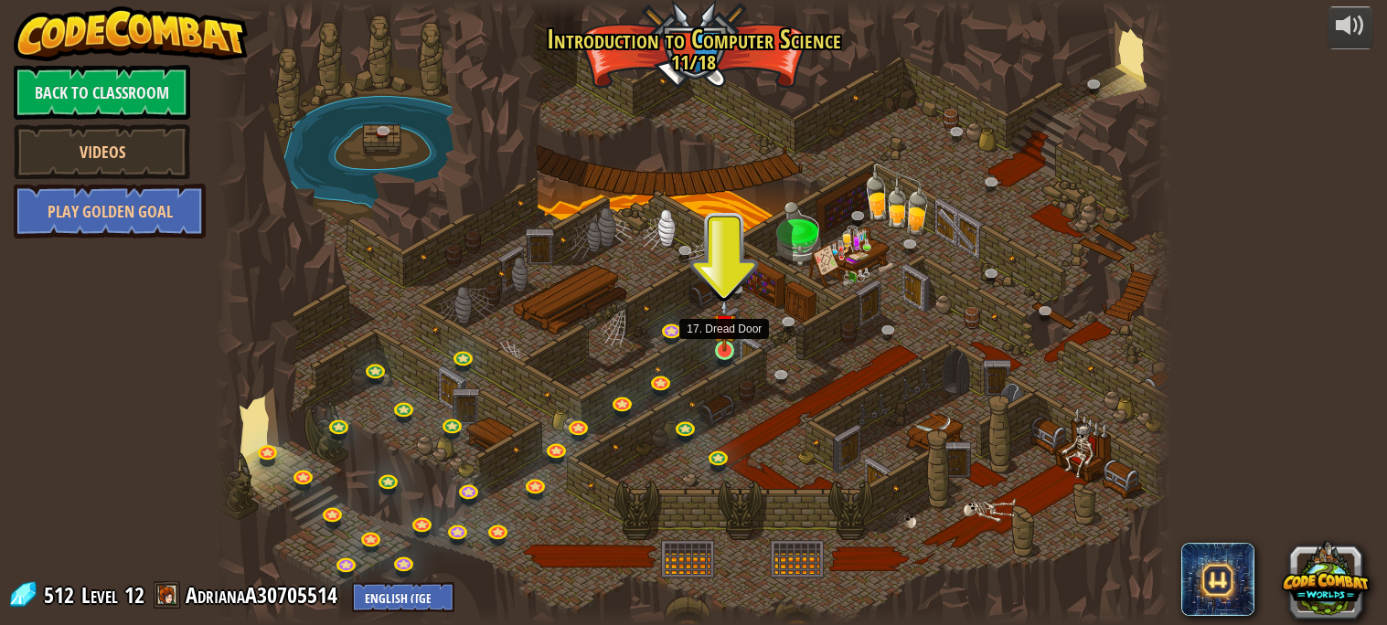
click at [727, 349] on img at bounding box center [724, 325] width 23 height 53
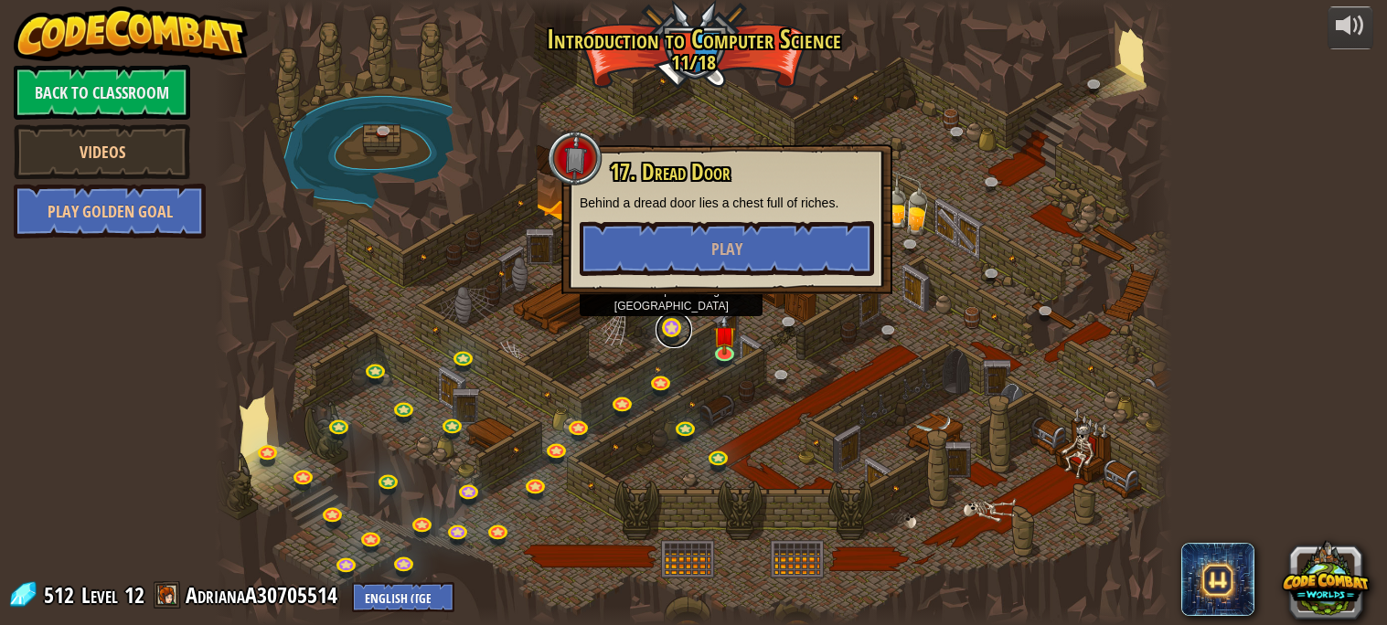
click at [674, 327] on link at bounding box center [674, 330] width 37 height 37
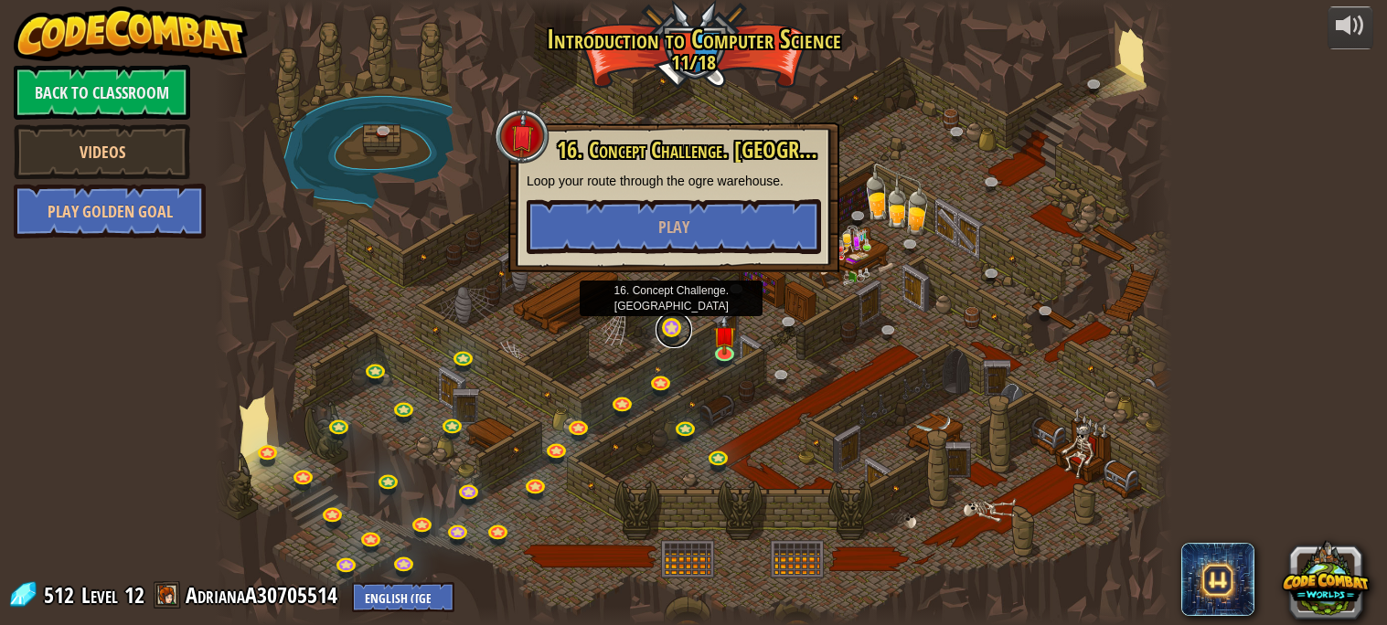
click at [674, 327] on link at bounding box center [674, 330] width 37 height 37
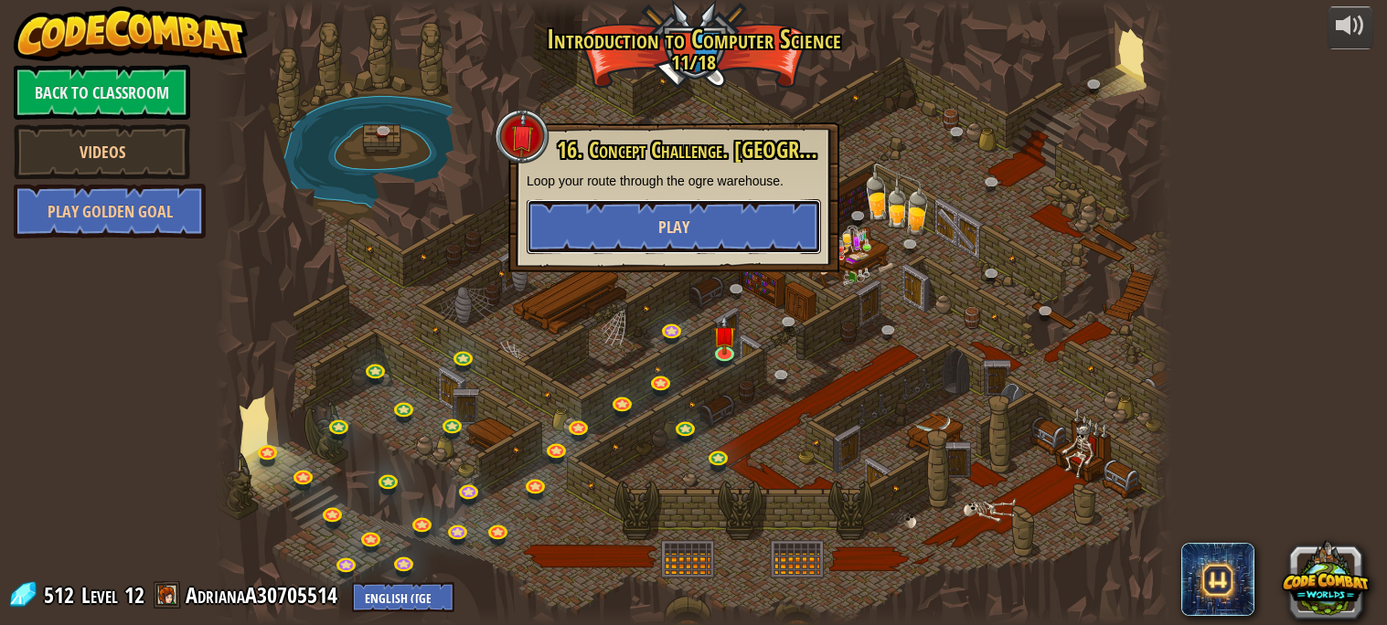
click at [636, 227] on button "Play" at bounding box center [674, 226] width 294 height 55
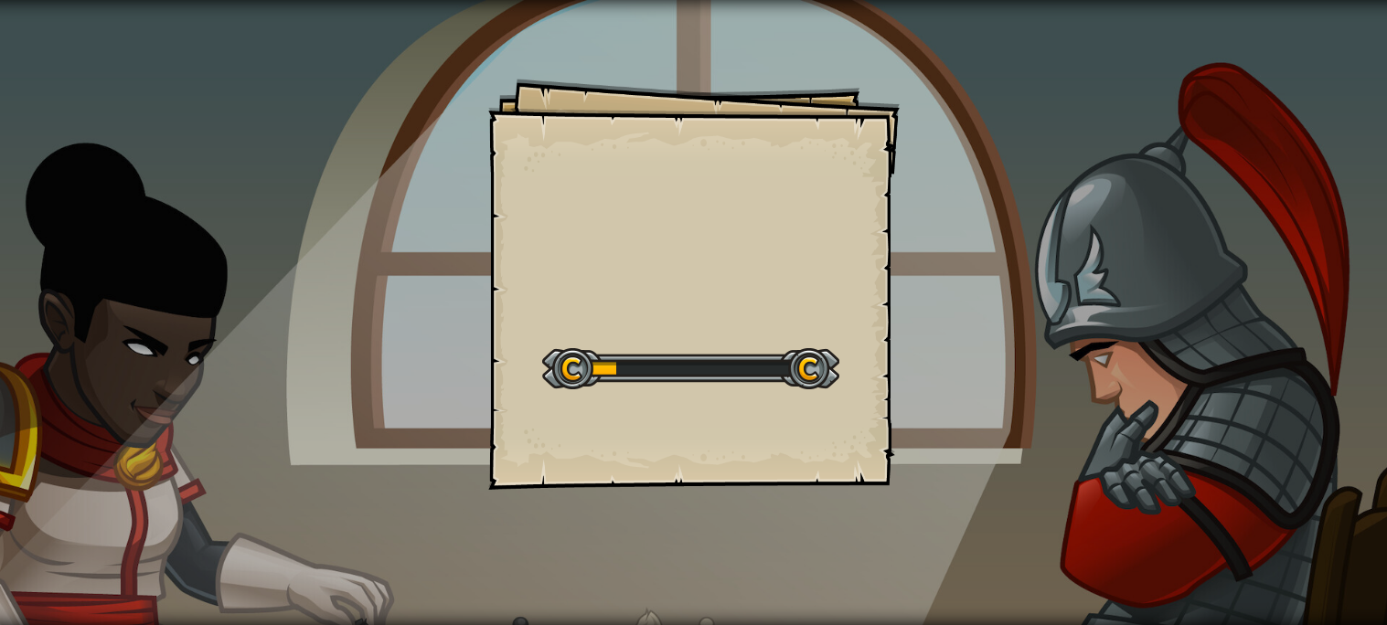
click at [155, 201] on div "Goals Start Level Error loading from server. Try refreshing the page. You'll ne…" at bounding box center [693, 312] width 1387 height 625
click at [492, 69] on div "Goals Start Level Error loading from server. Try refreshing the page. You'll ne…" at bounding box center [693, 312] width 1387 height 625
click at [252, 227] on div "Goals Start Level Error loading from server. Try refreshing the page. You'll ne…" at bounding box center [693, 312] width 1387 height 625
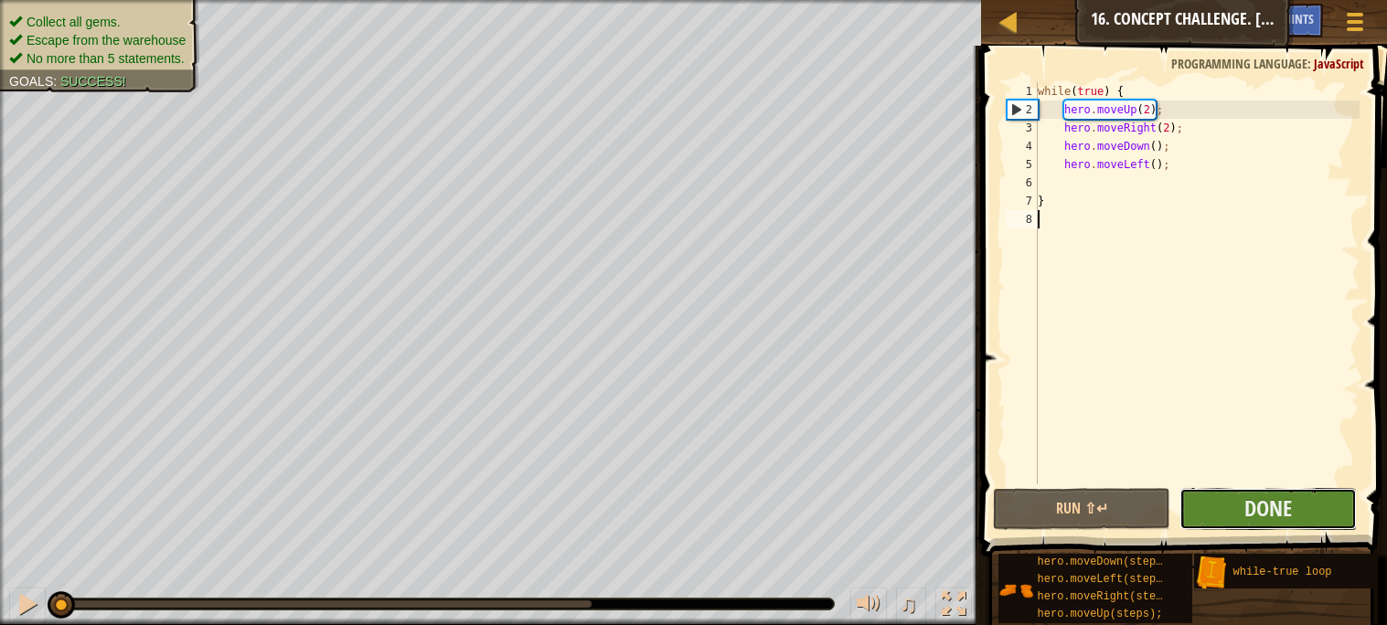
click at [1209, 515] on button "Done" at bounding box center [1267, 509] width 177 height 42
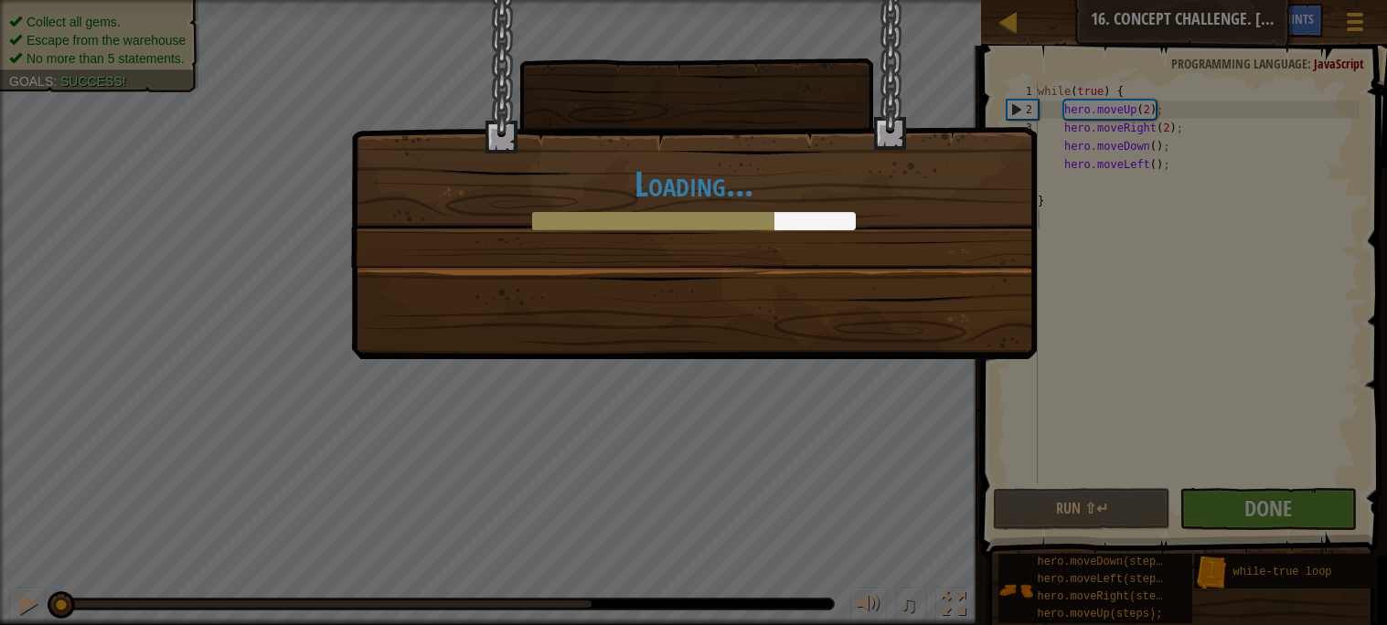
click at [897, 345] on div "Loading..." at bounding box center [694, 179] width 686 height 359
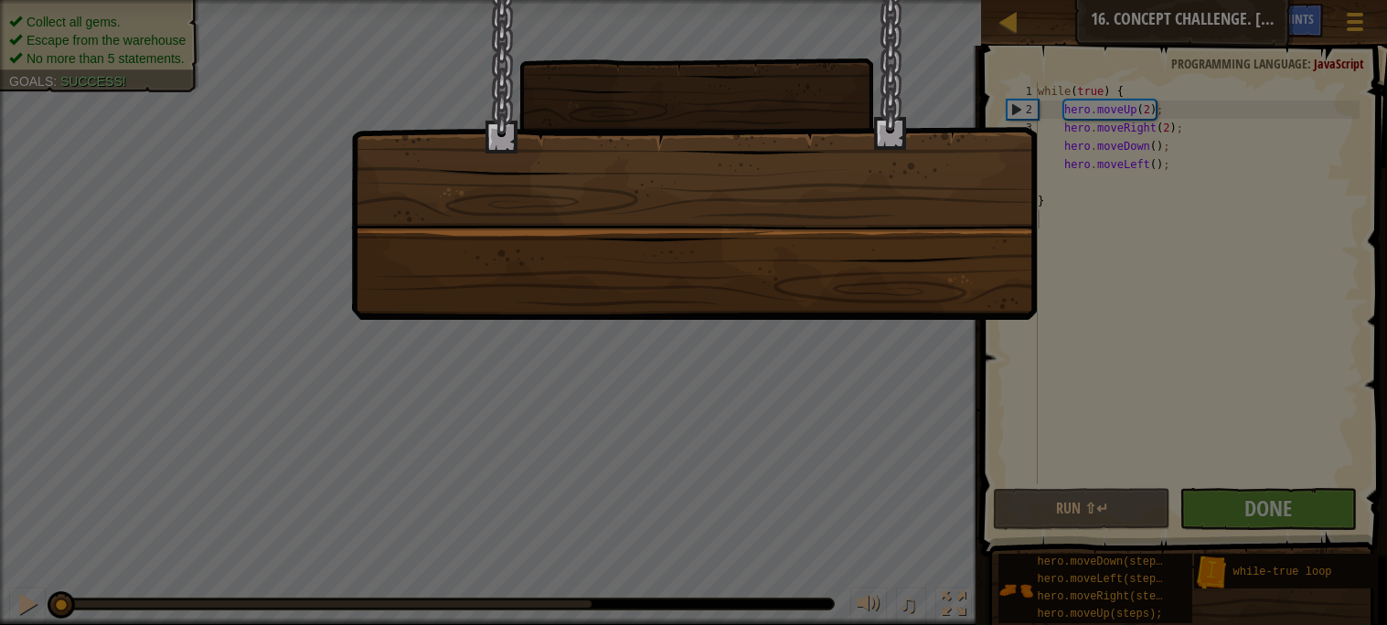
click at [948, 310] on div at bounding box center [694, 160] width 686 height 320
click at [925, 283] on div at bounding box center [694, 160] width 686 height 320
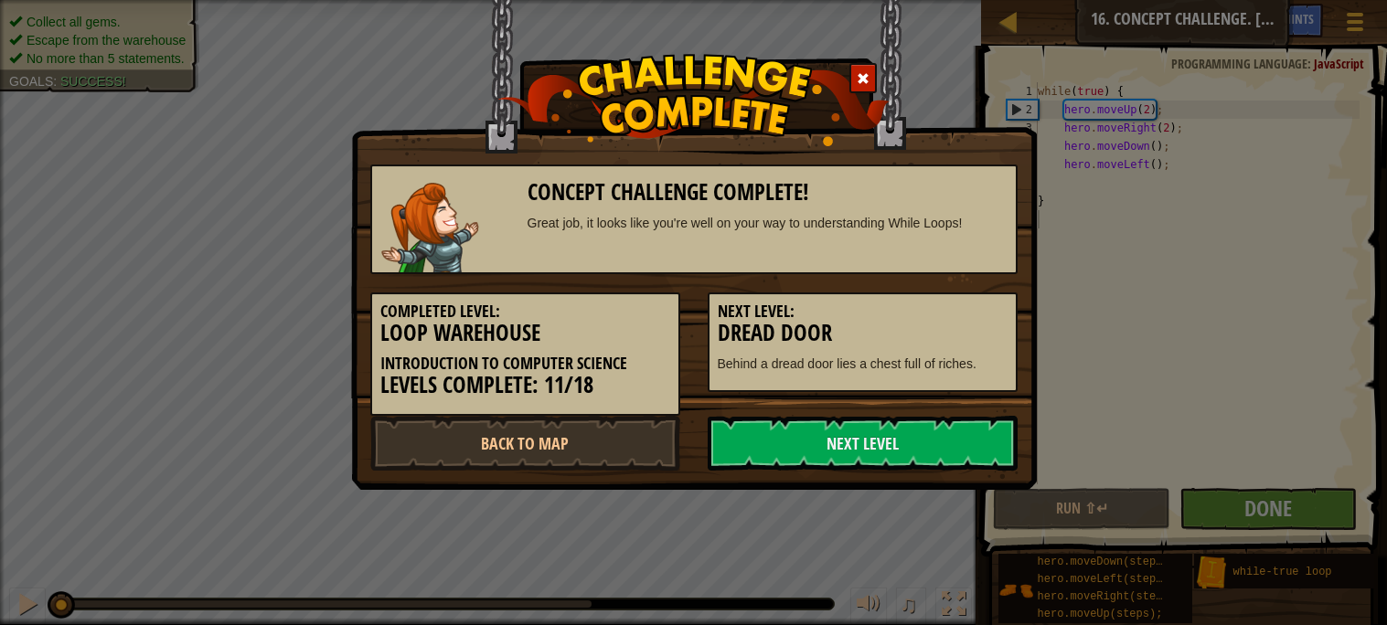
click at [941, 335] on h3 "Dread Door" at bounding box center [863, 333] width 290 height 25
click at [923, 324] on h3 "Dread Door" at bounding box center [863, 333] width 290 height 25
click at [870, 428] on link "Next Level" at bounding box center [863, 443] width 310 height 55
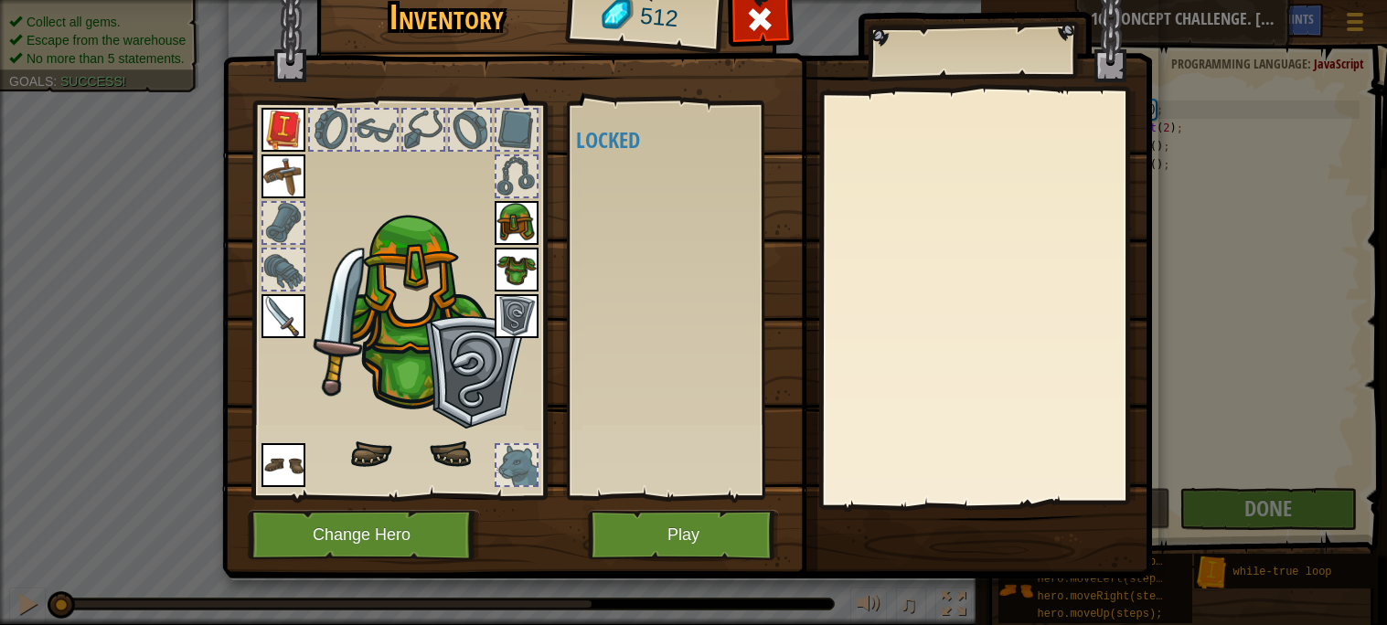
click at [862, 451] on div "Inventory 512 Available (double-click to equip) Locked Equip Unequip Subscribe …" at bounding box center [694, 328] width 930 height 603
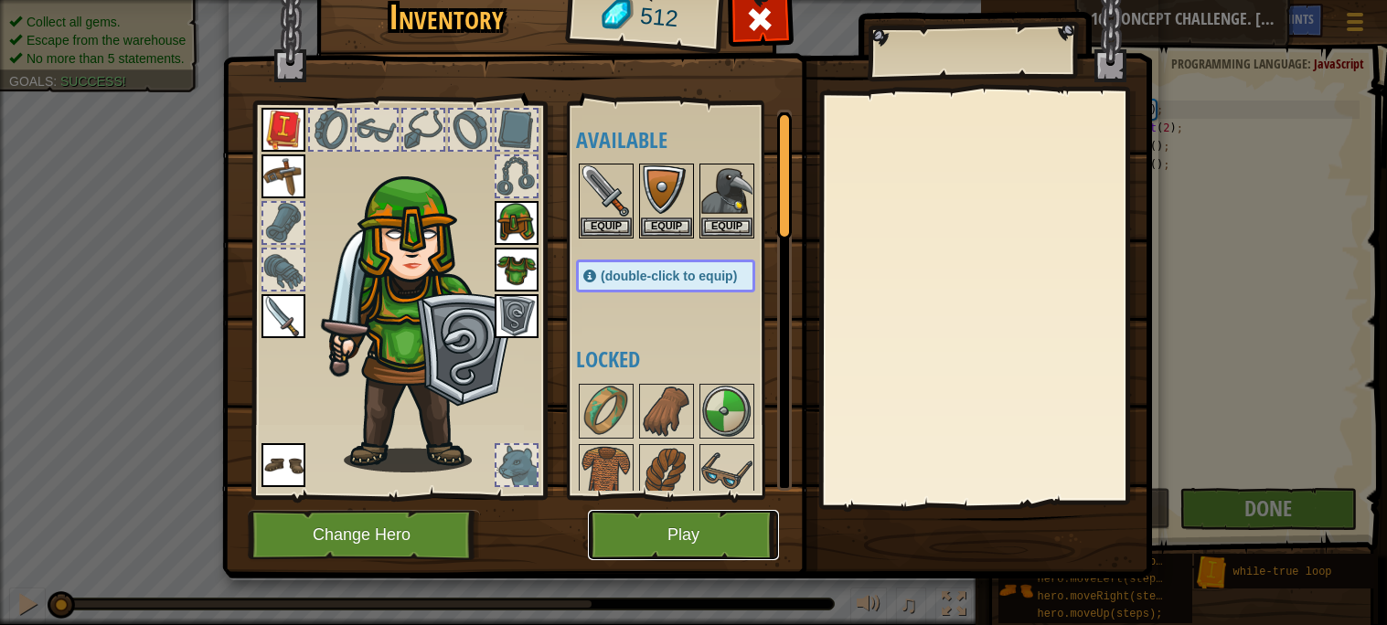
click at [722, 538] on button "Play" at bounding box center [683, 535] width 191 height 50
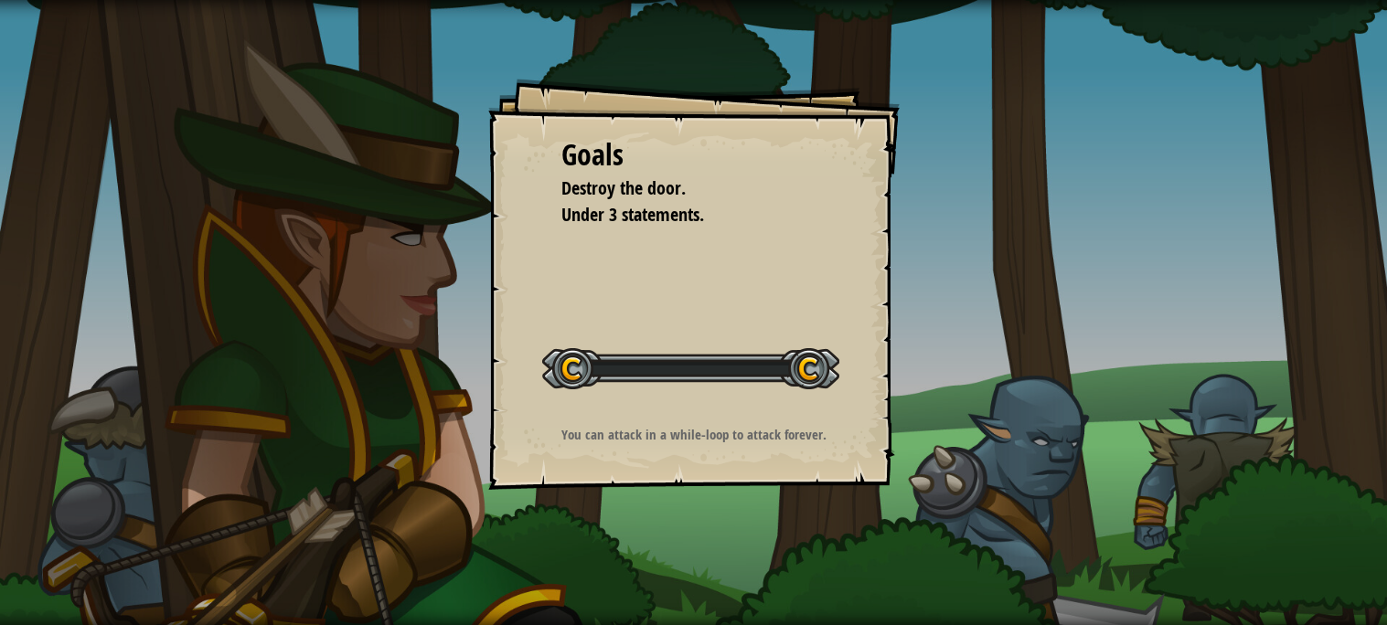
click at [732, 539] on div "Goals Destroy the door. Under 3 statements. Start Level Error loading from serv…" at bounding box center [693, 312] width 1387 height 625
click at [735, 545] on div "Goals Destroy the door. Under 3 statements. Start Level Error loading from serv…" at bounding box center [693, 312] width 1387 height 625
click at [742, 542] on div "Goals Destroy the door. Under 3 statements. Start Level Error loading from serv…" at bounding box center [693, 312] width 1387 height 625
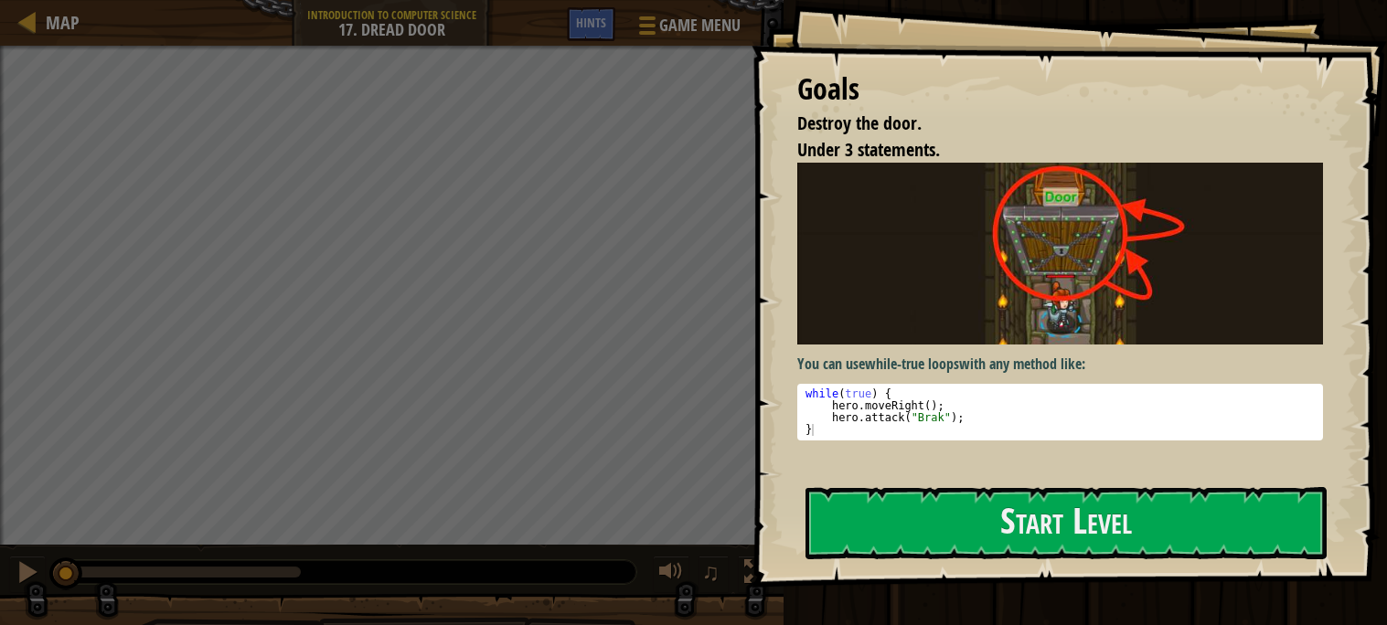
click at [1172, 586] on div at bounding box center [1066, 598] width 521 height 41
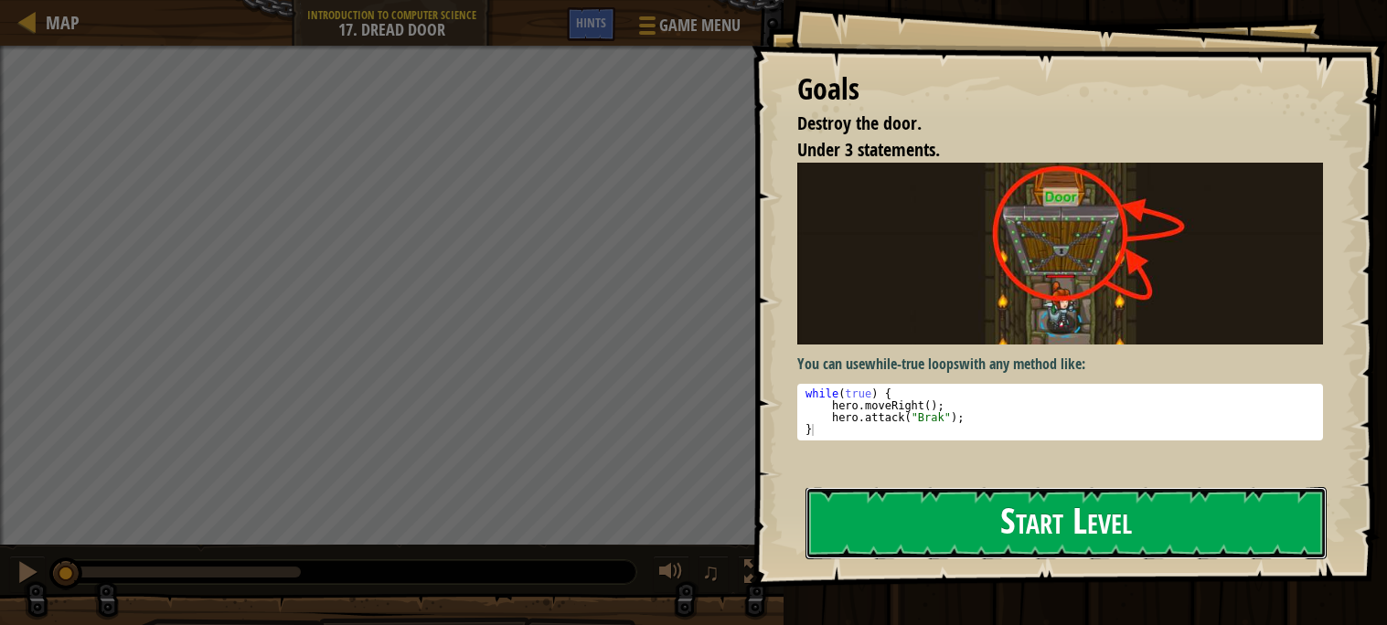
click at [1151, 536] on button "Start Level" at bounding box center [1066, 523] width 521 height 72
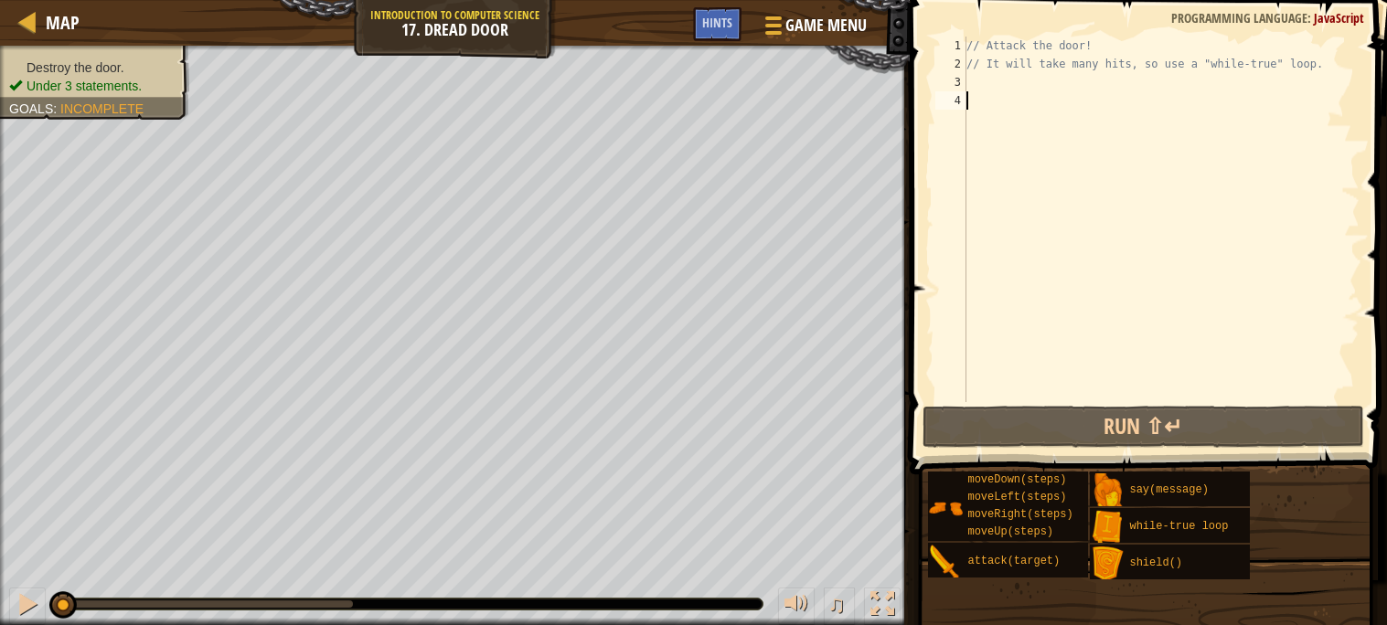
type textarea "h"
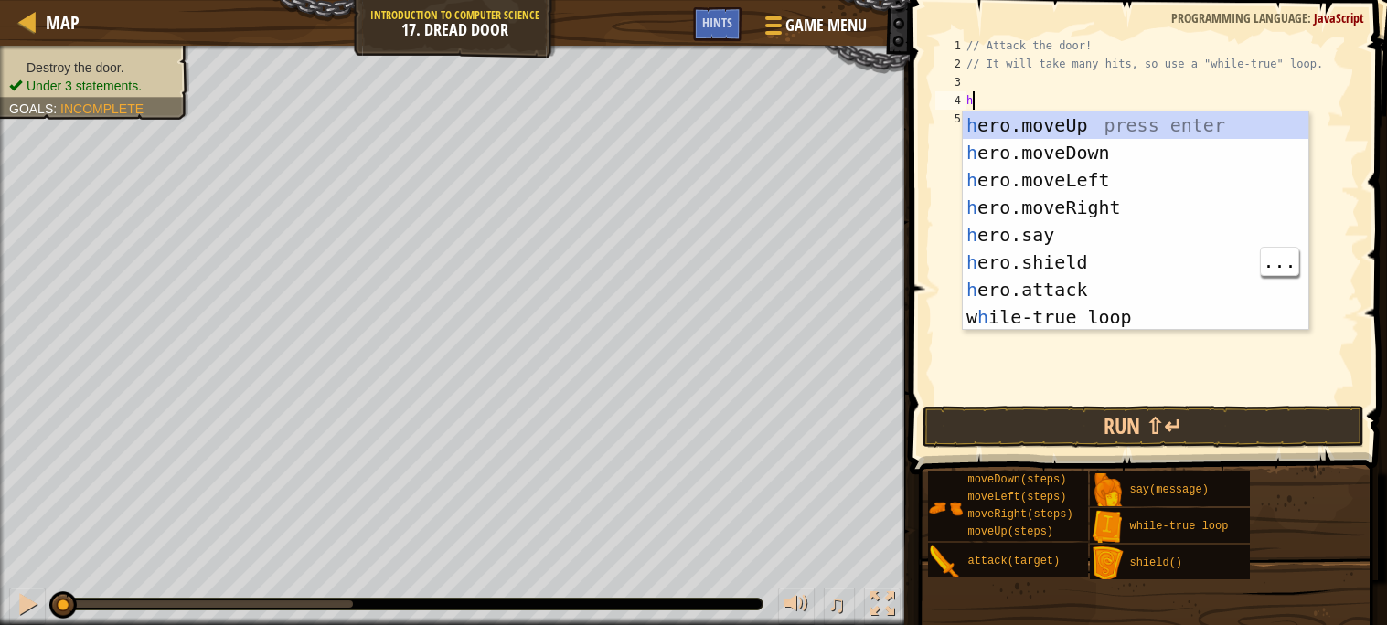
click at [972, 273] on div "h ero.moveUp press enter h ero.moveDown press enter h ero.moveLeft press enter …" at bounding box center [1136, 249] width 346 height 274
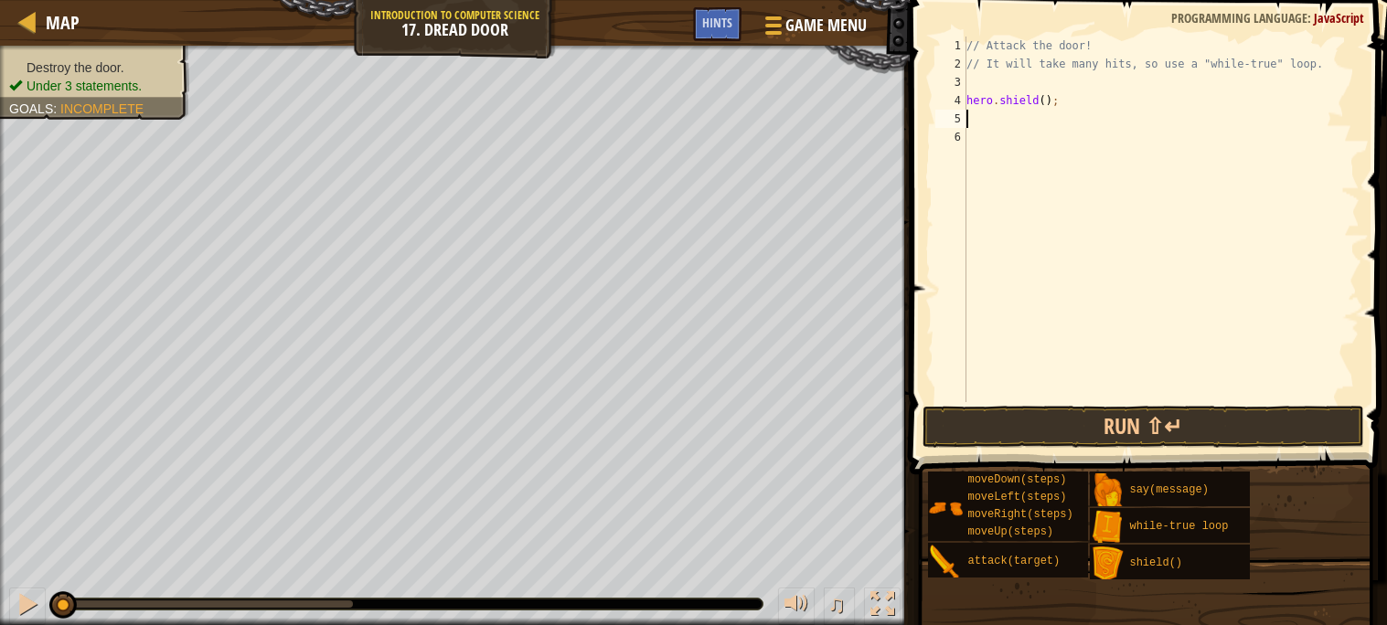
click at [1045, 99] on div "// Attack the door! // It will take many hits, so use a "while-true" loop. hero…" at bounding box center [1161, 238] width 397 height 402
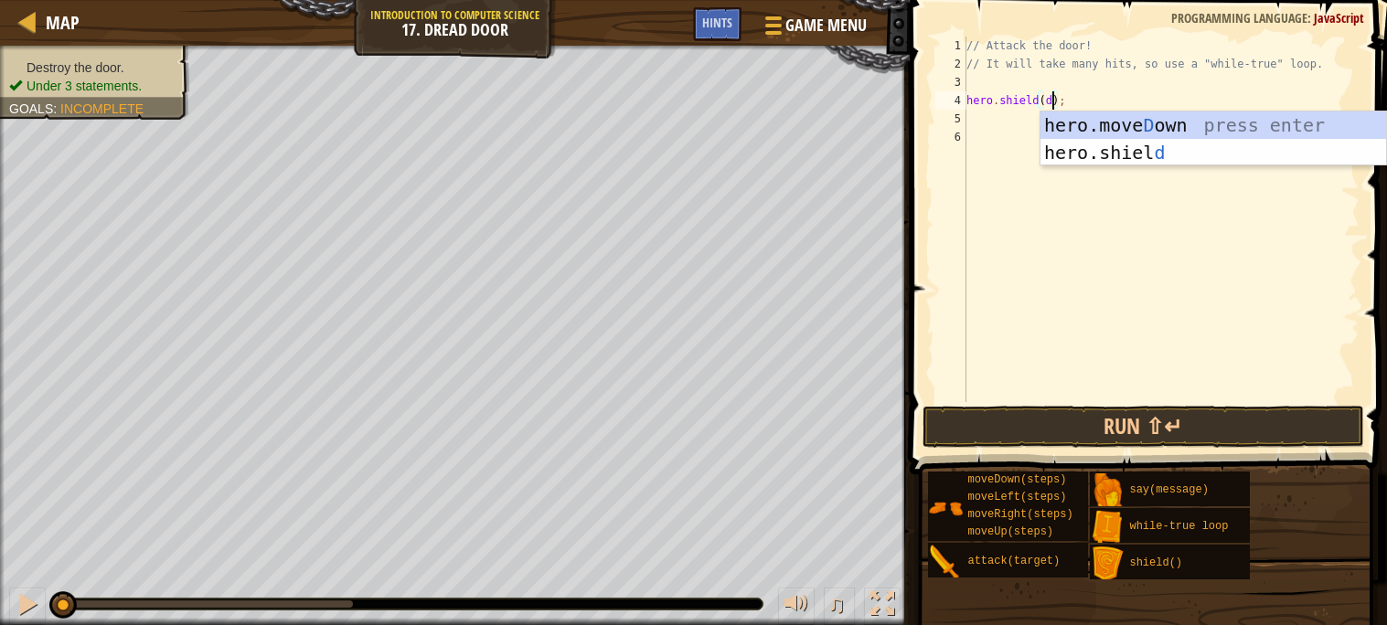
scroll to position [7, 7]
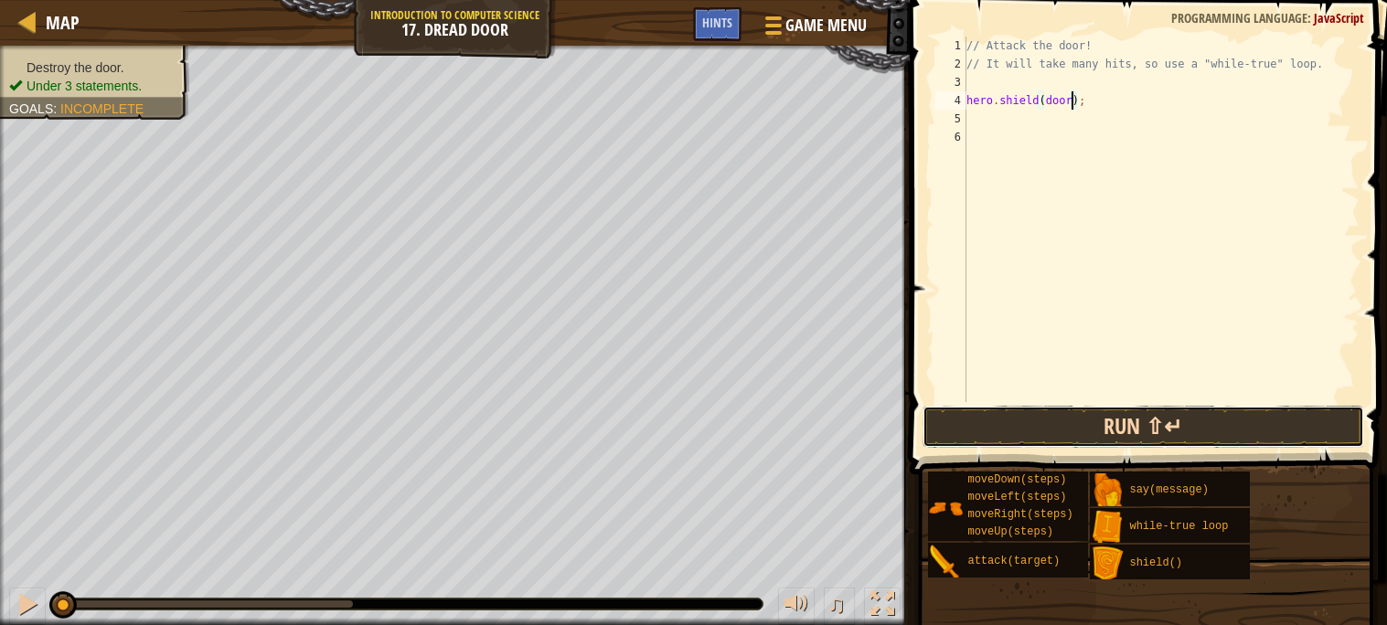
click at [1265, 431] on button "Run ⇧↵" at bounding box center [1144, 427] width 442 height 42
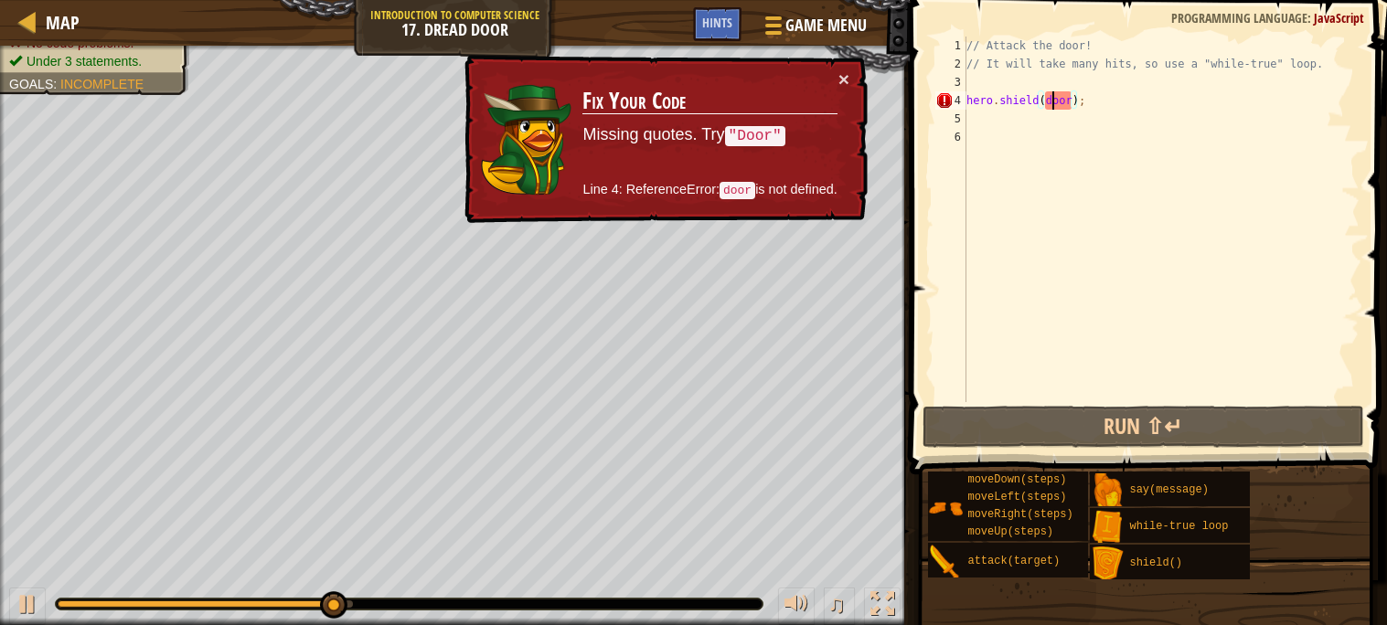
click at [1051, 94] on div "// Attack the door! // It will take many hits, so use a "while-true" loop. hero…" at bounding box center [1161, 238] width 397 height 402
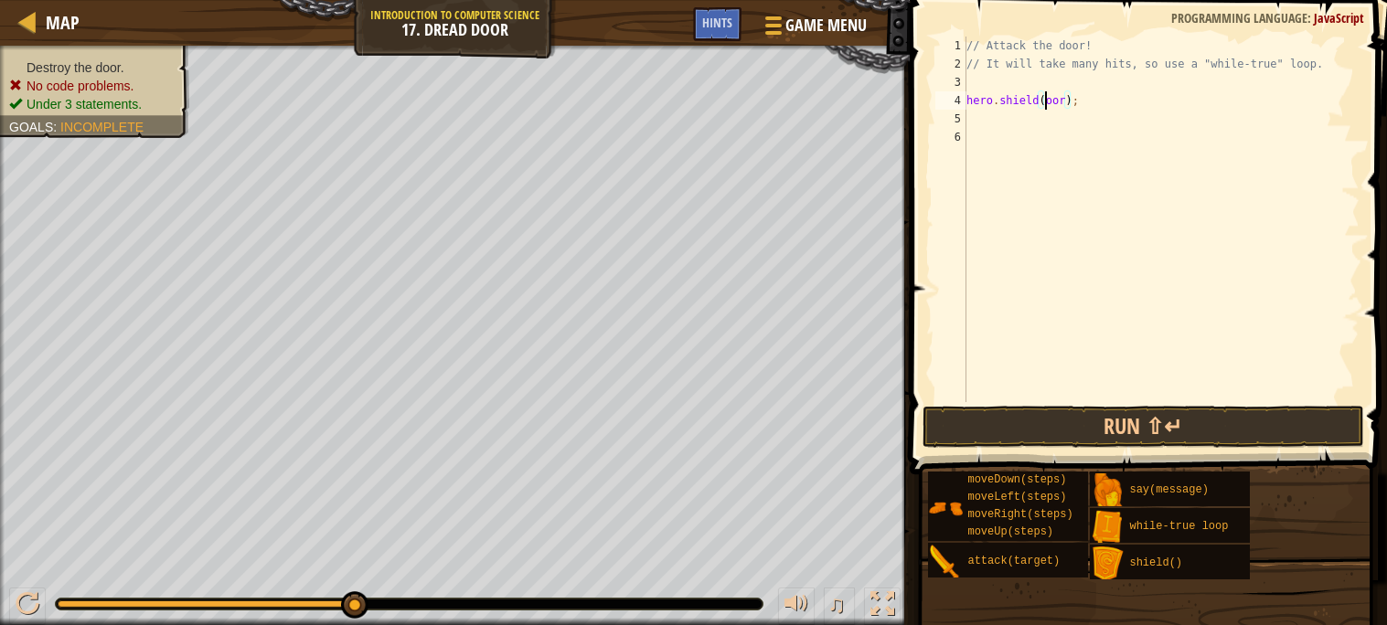
scroll to position [7, 6]
click at [1172, 428] on button "Run ⇧↵" at bounding box center [1144, 427] width 442 height 42
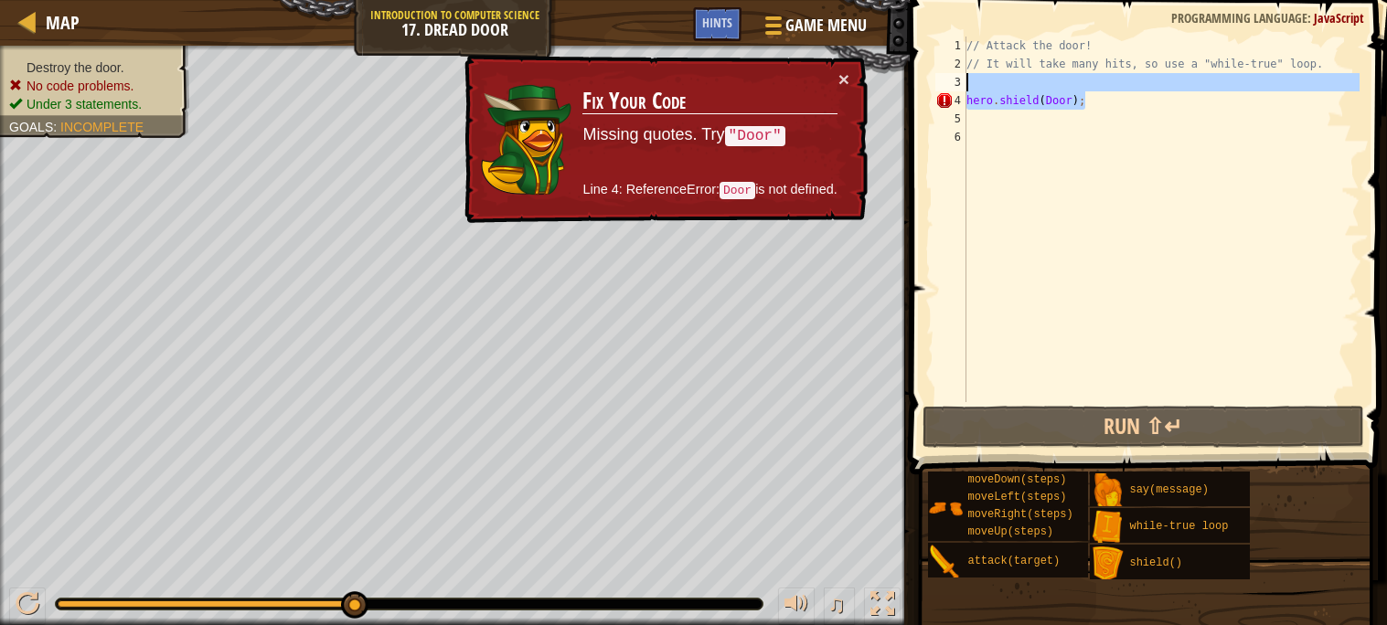
drag, startPoint x: 1162, startPoint y: 101, endPoint x: 956, endPoint y: 80, distance: 206.8
click at [956, 80] on div "hero.shield(Door); 1 2 3 4 5 6 // Attack the door! // It will take many hits, s…" at bounding box center [1146, 220] width 428 height 366
type textarea "hero.shield(Door);"
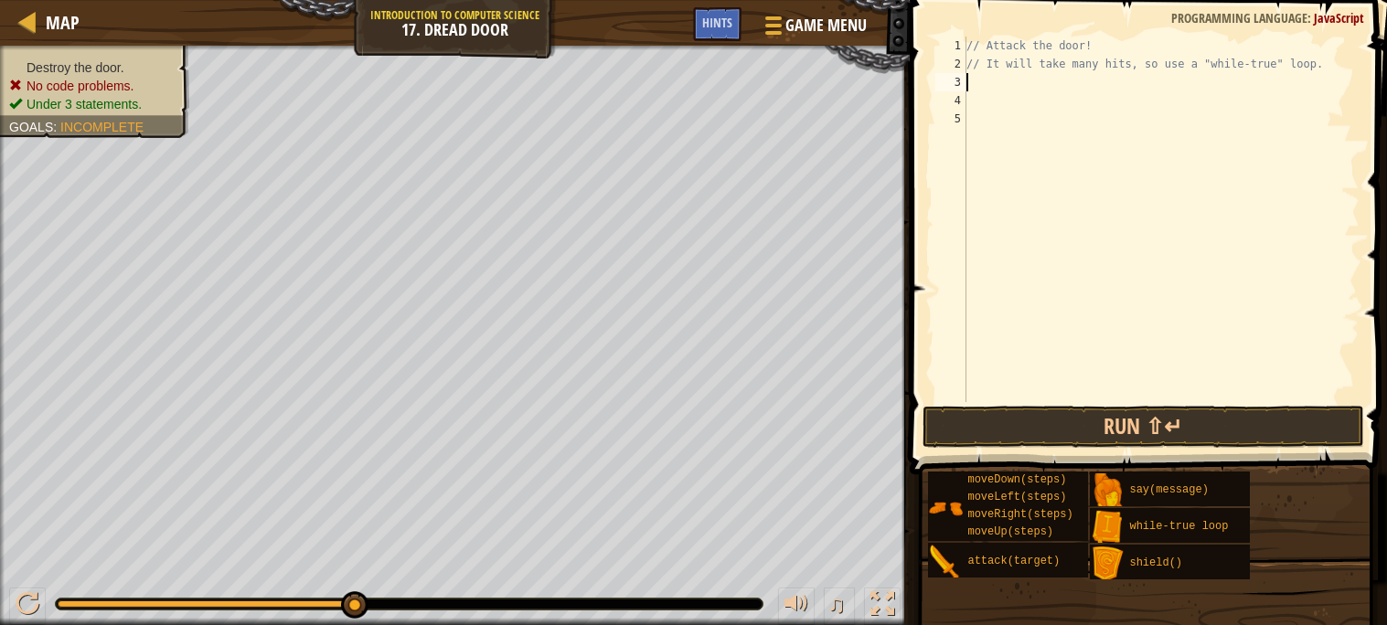
scroll to position [7, 0]
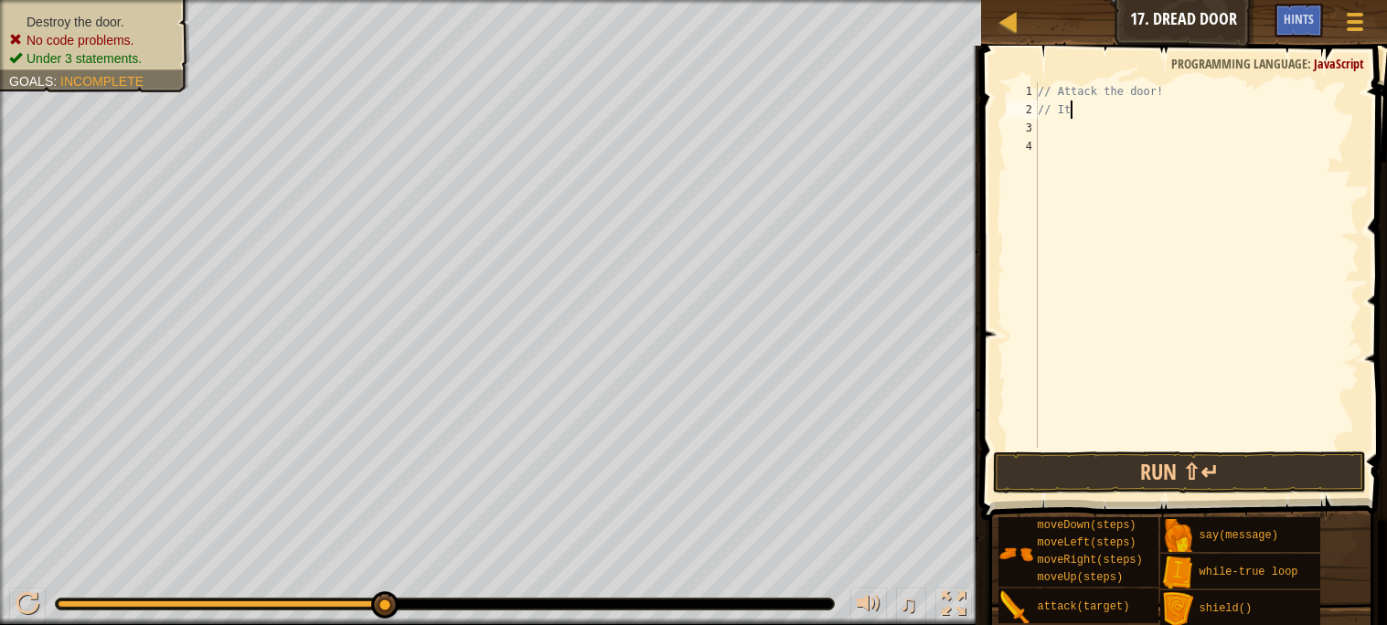
type textarea "/"
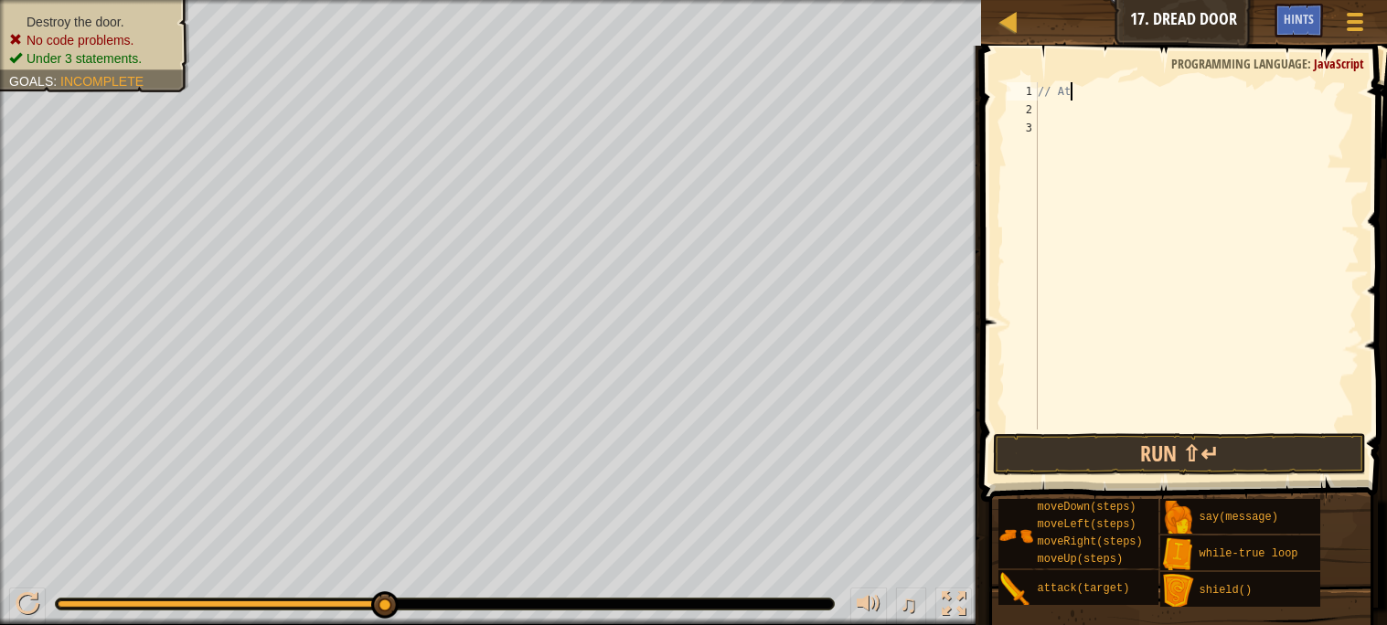
type textarea "/"
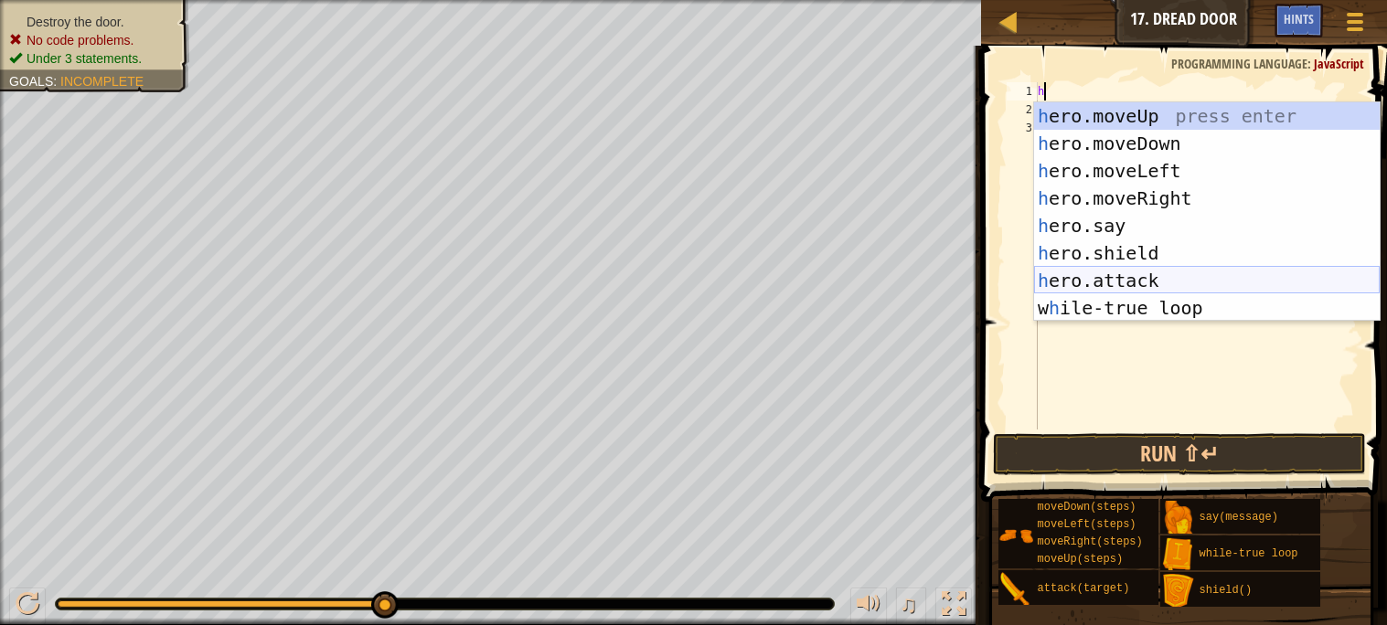
click at [1098, 283] on div "h ero.moveUp press enter h ero.moveDown press enter h ero.moveLeft press enter …" at bounding box center [1207, 239] width 346 height 274
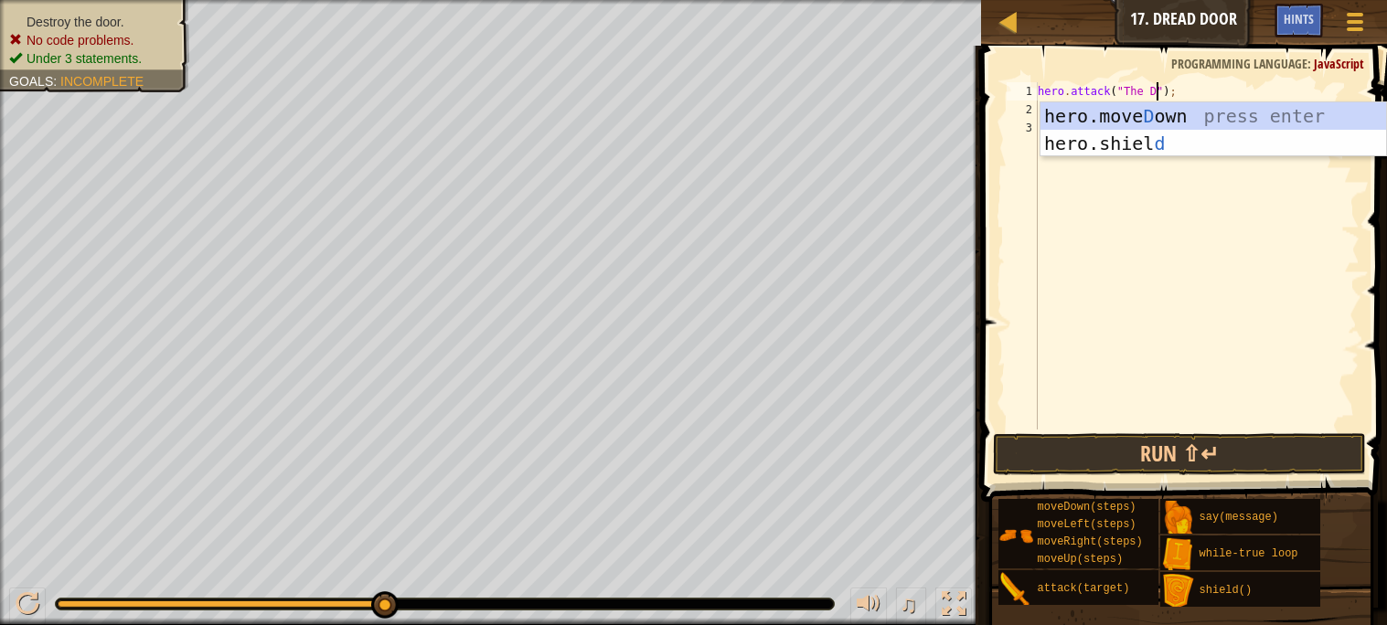
scroll to position [7, 11]
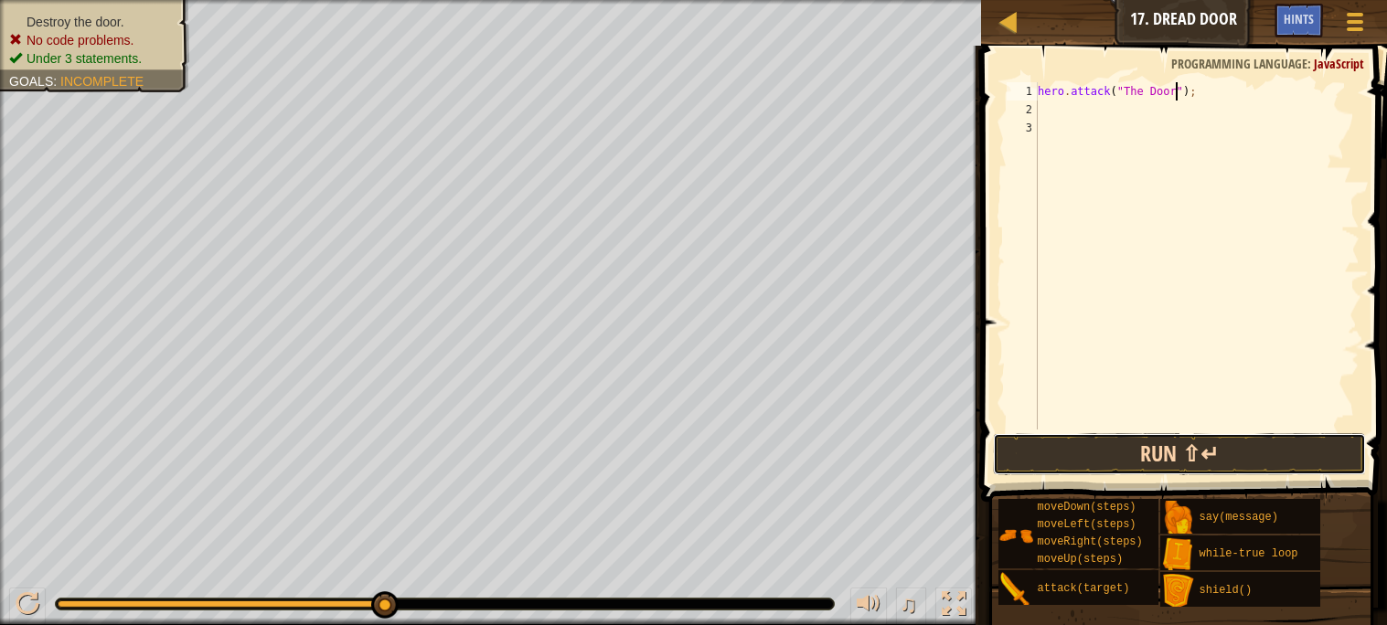
click at [1266, 473] on button "Run ⇧↵" at bounding box center [1179, 454] width 372 height 42
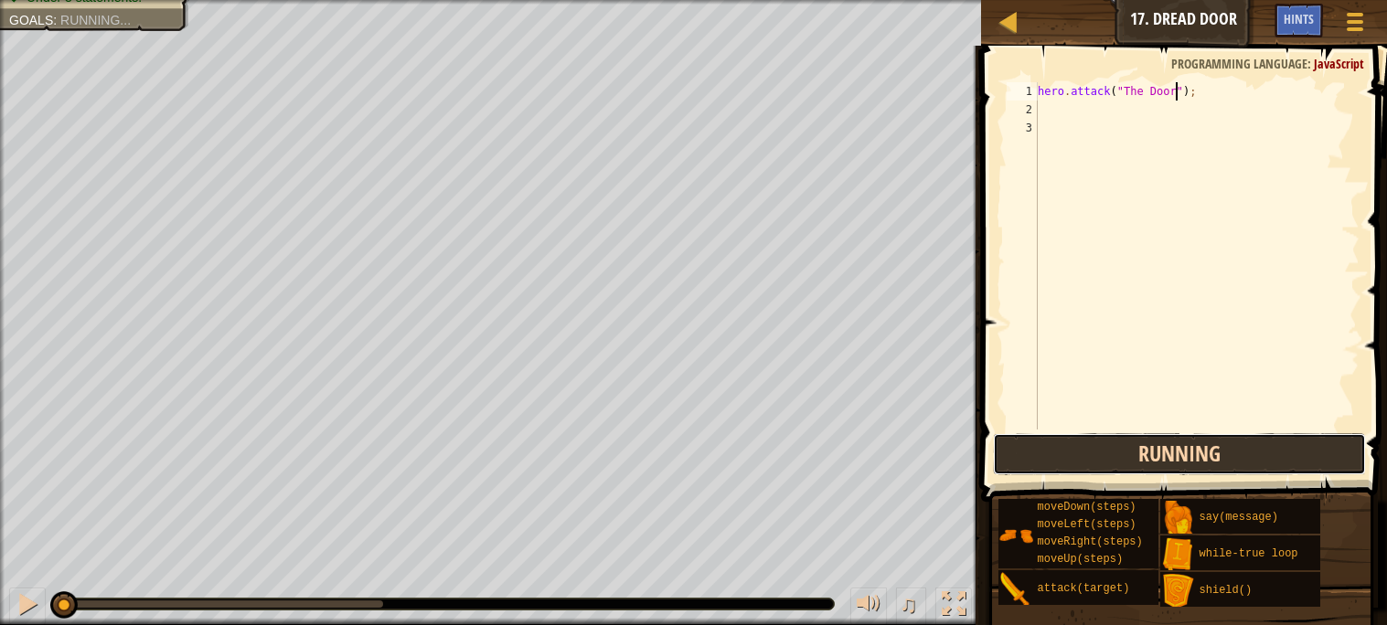
click at [1287, 471] on button "Running" at bounding box center [1179, 454] width 372 height 42
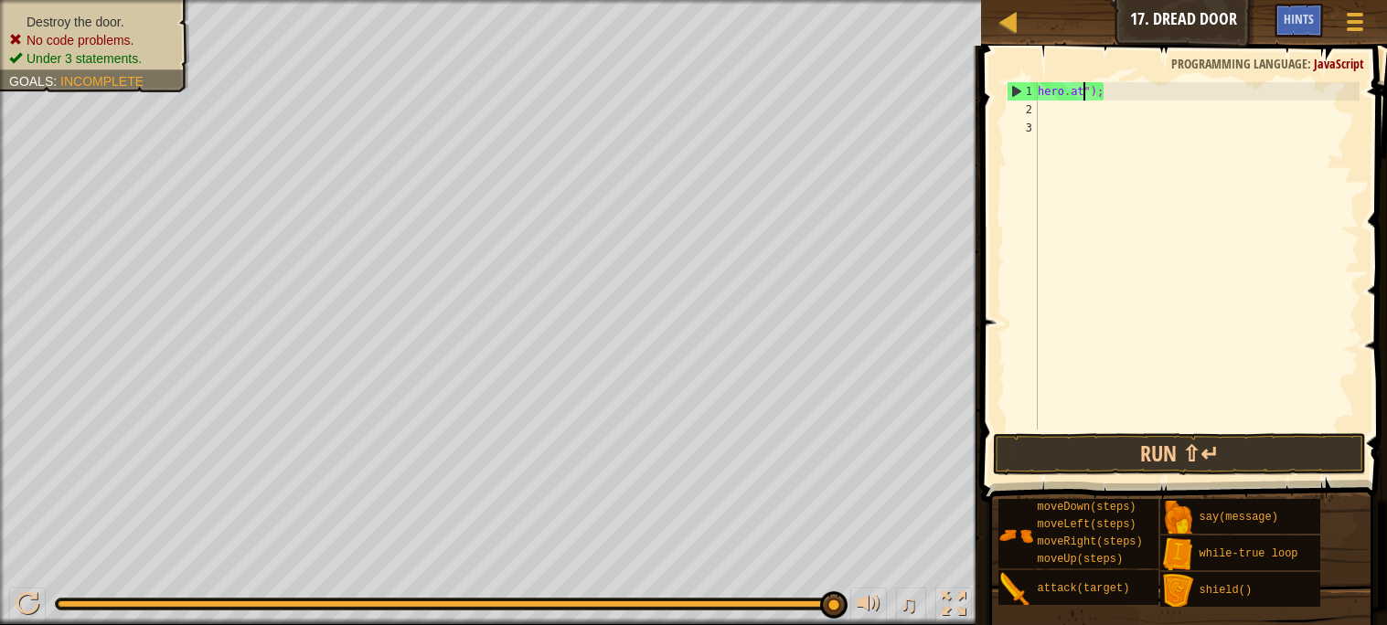
scroll to position [7, 3]
click at [1113, 94] on div "hero . at ");" at bounding box center [1197, 274] width 326 height 384
type textarea "h"
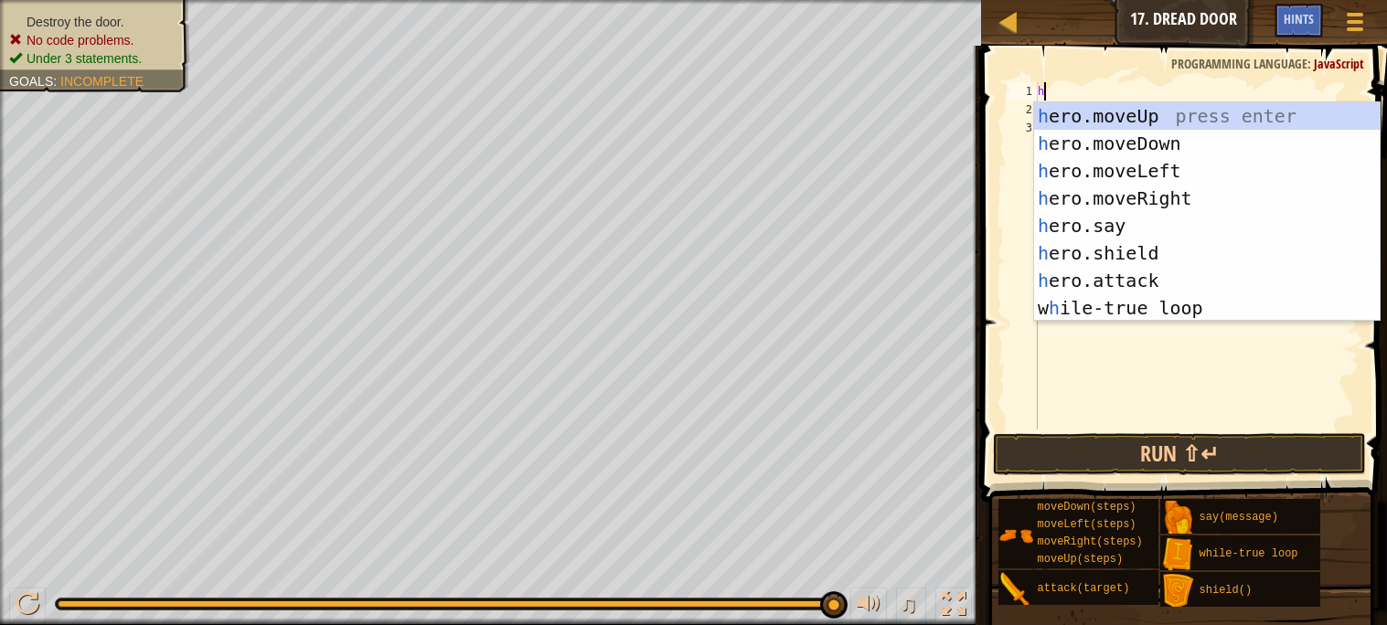
click at [1224, 356] on div "h" at bounding box center [1197, 274] width 326 height 384
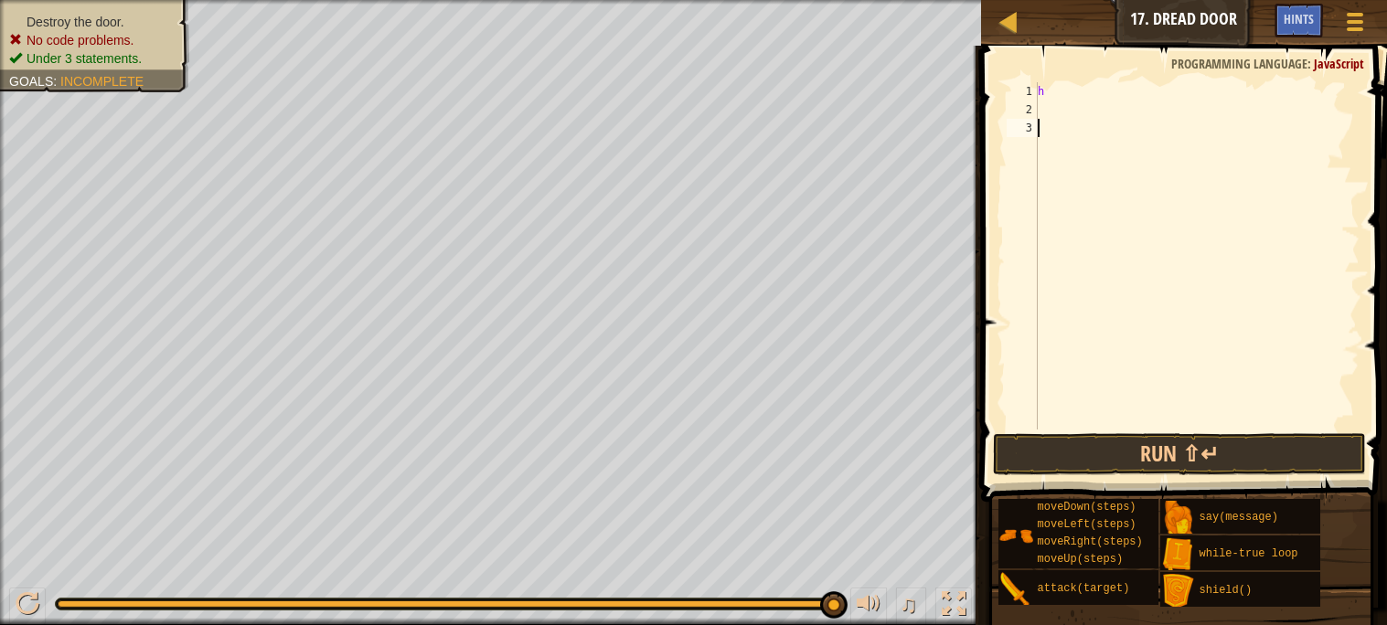
click at [1061, 306] on div "h" at bounding box center [1197, 274] width 326 height 384
